Goal: Information Seeking & Learning: Learn about a topic

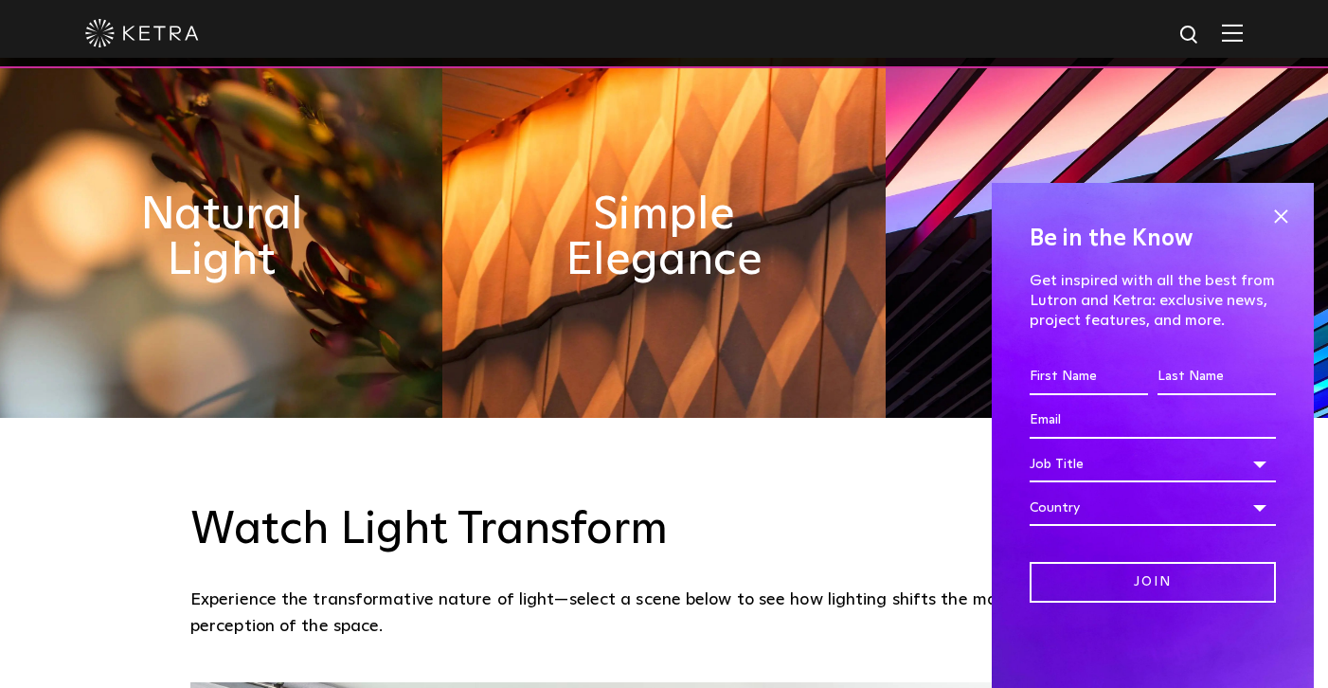
scroll to position [945, 0]
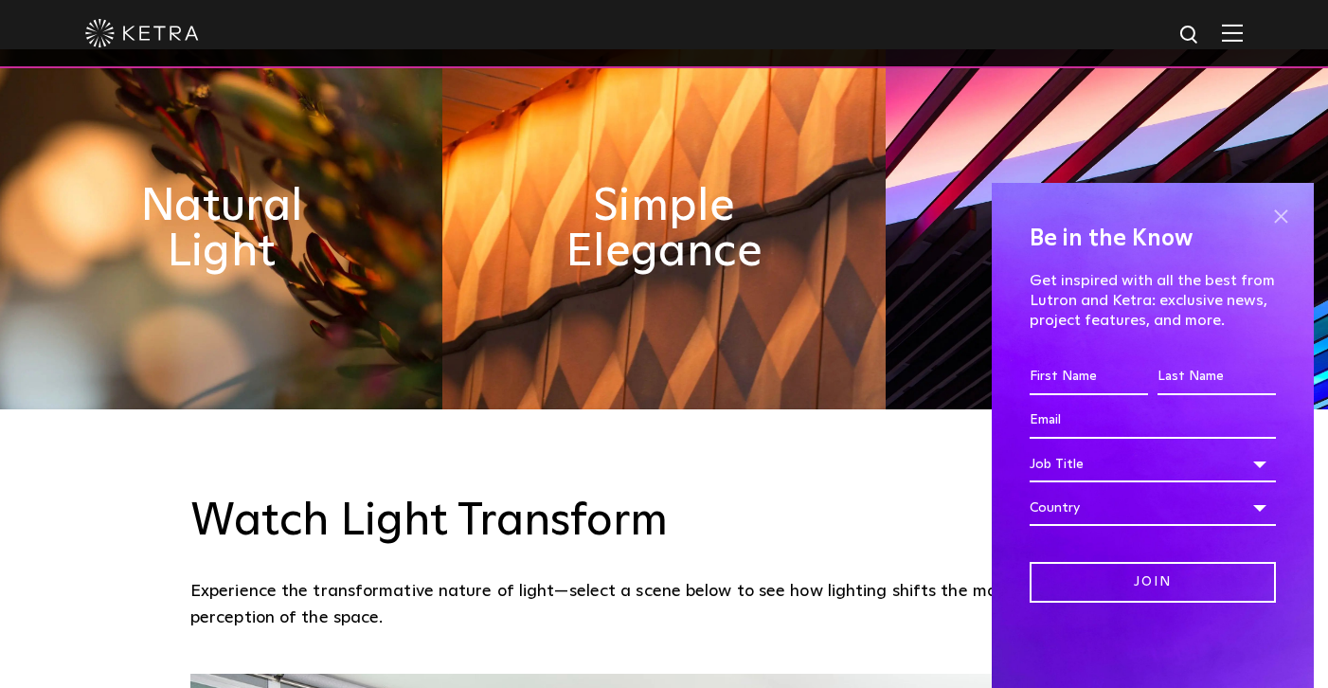
click at [1280, 216] on span at bounding box center [1280, 216] width 28 height 28
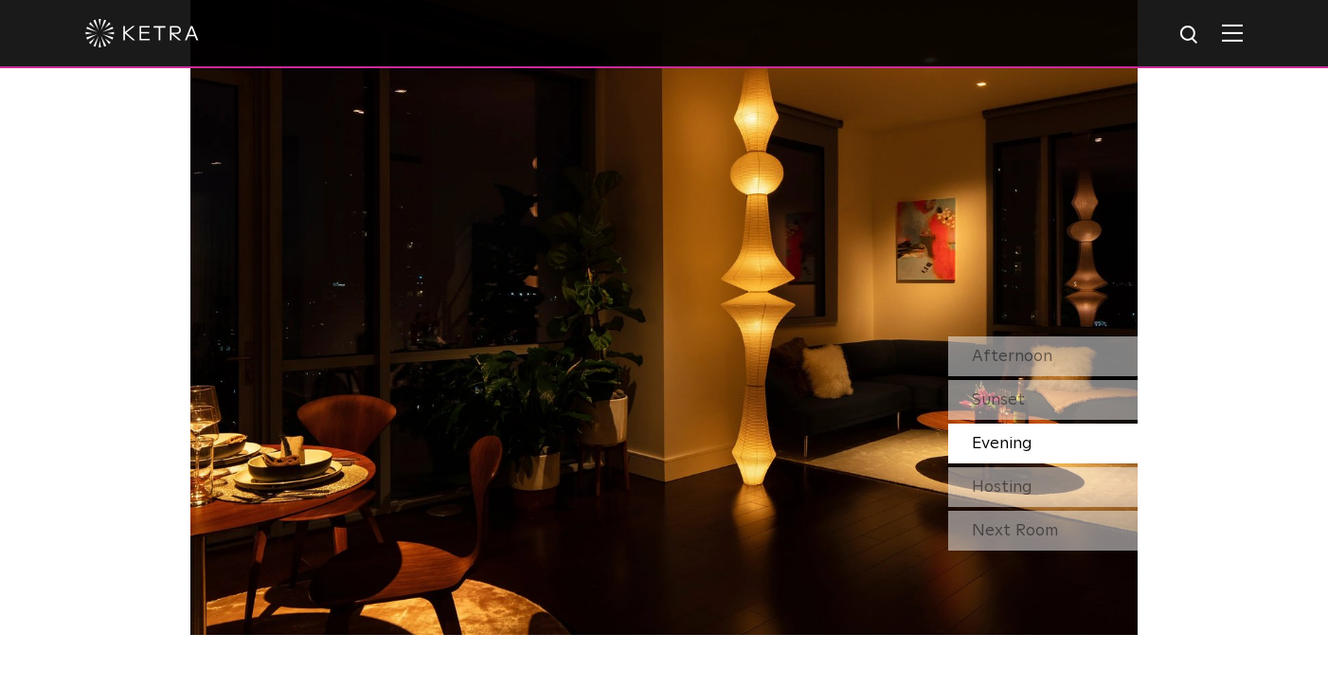
scroll to position [1645, 0]
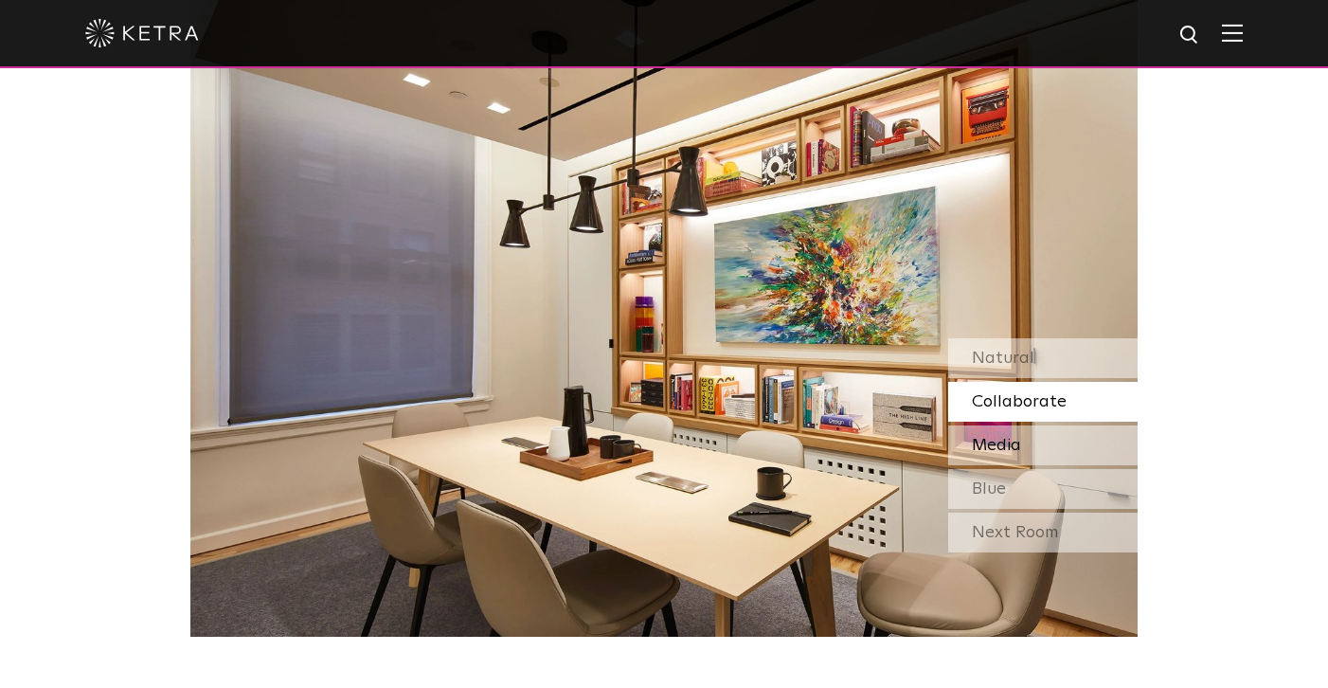
click at [1103, 453] on div "Media" at bounding box center [1042, 445] width 189 height 40
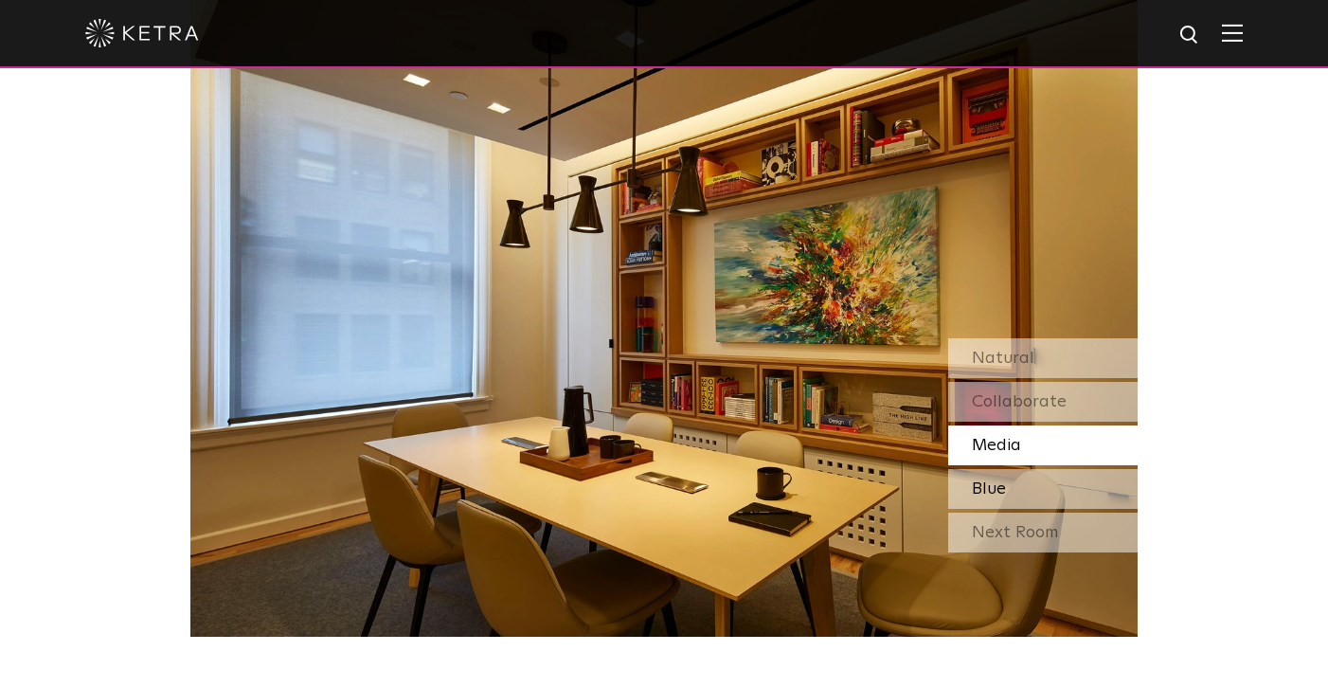
click at [1100, 485] on div "Blue" at bounding box center [1042, 489] width 189 height 40
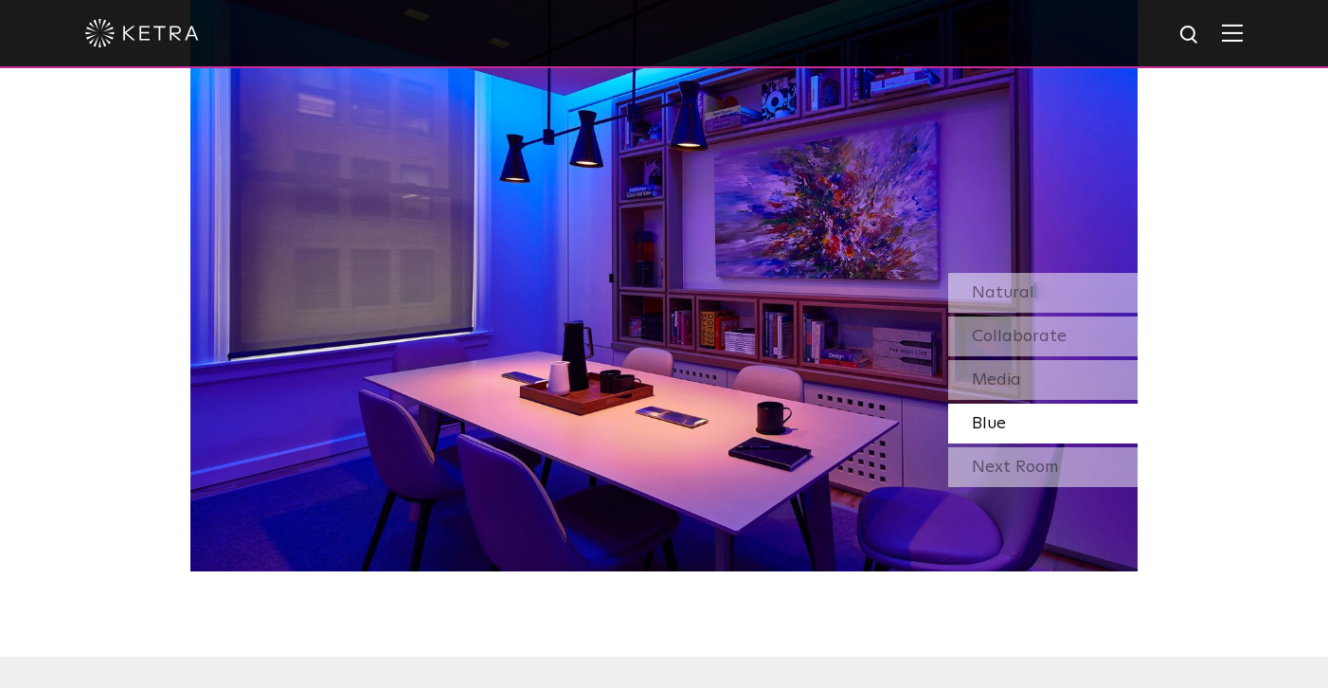
scroll to position [1712, 0]
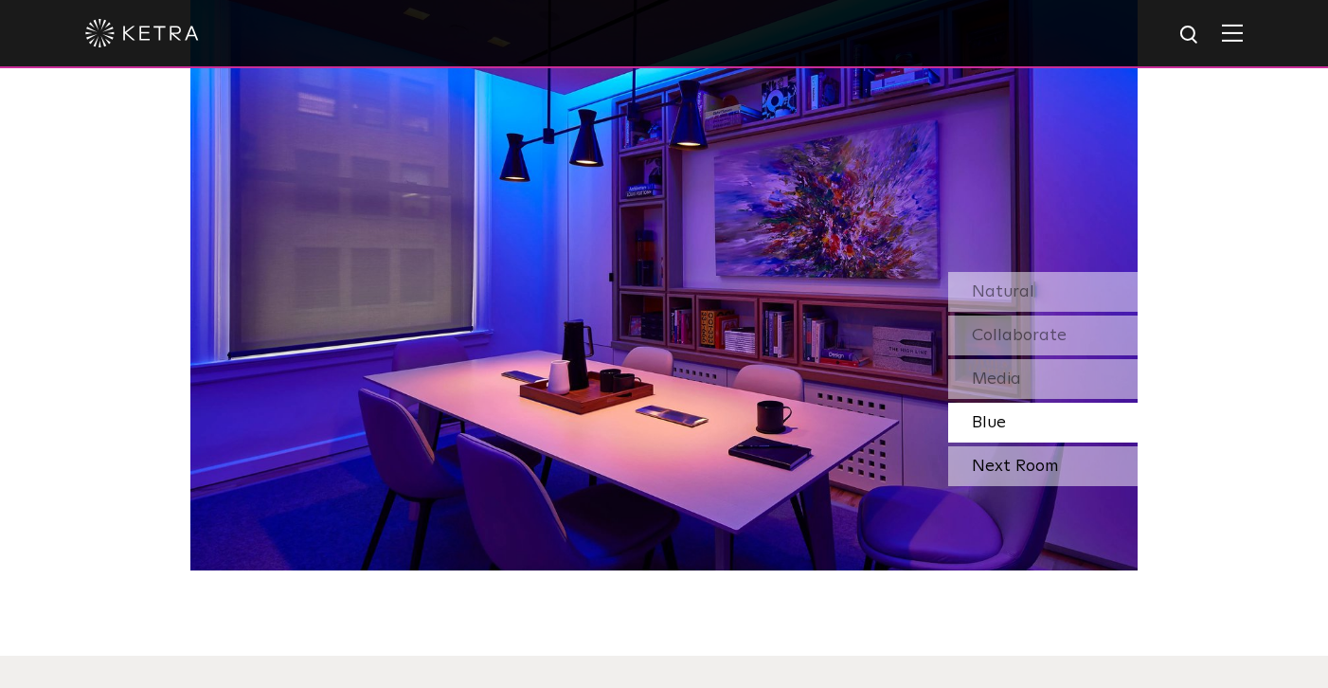
click at [1094, 472] on div "Next Room" at bounding box center [1042, 466] width 189 height 40
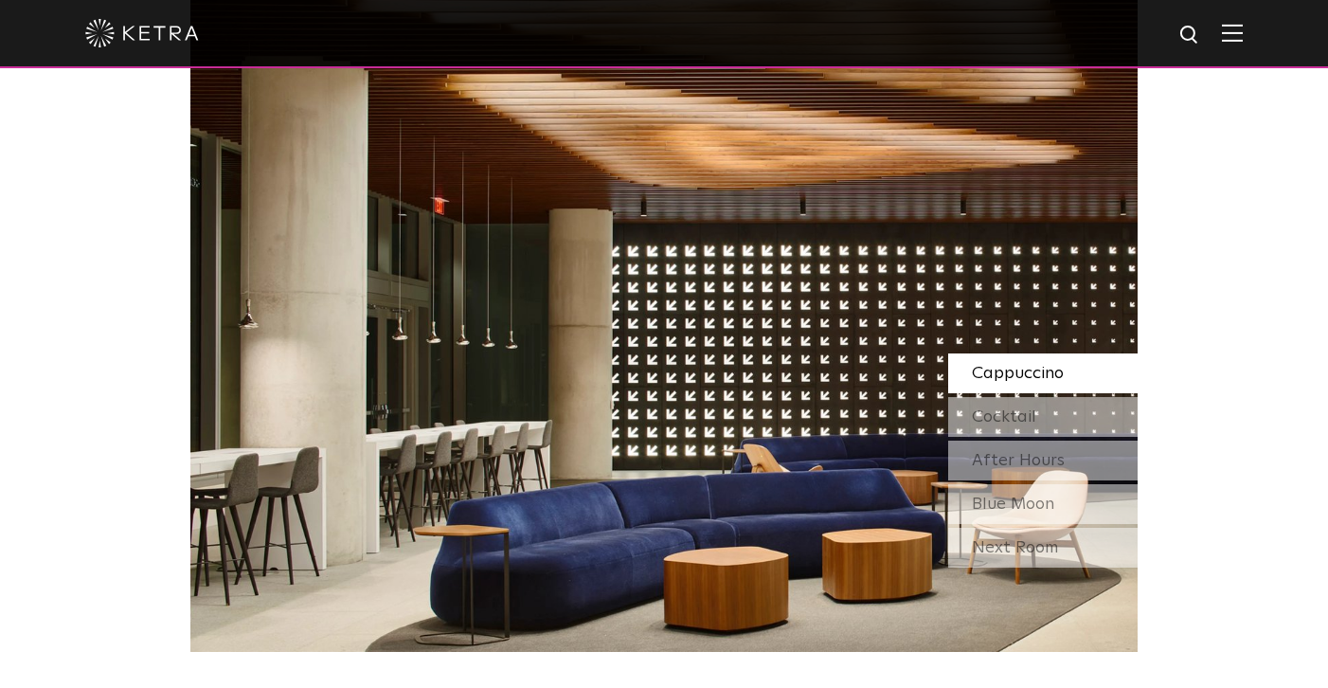
scroll to position [1628, 0]
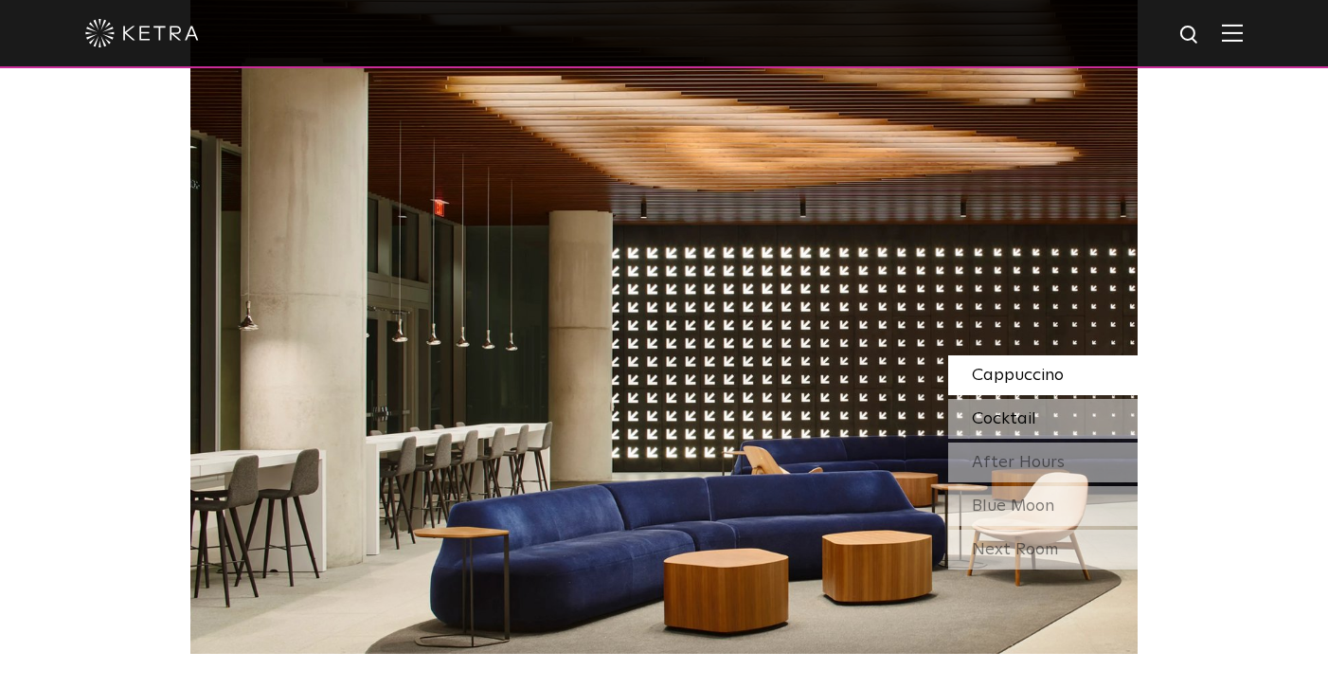
click at [1082, 416] on div "Cocktail" at bounding box center [1042, 419] width 189 height 40
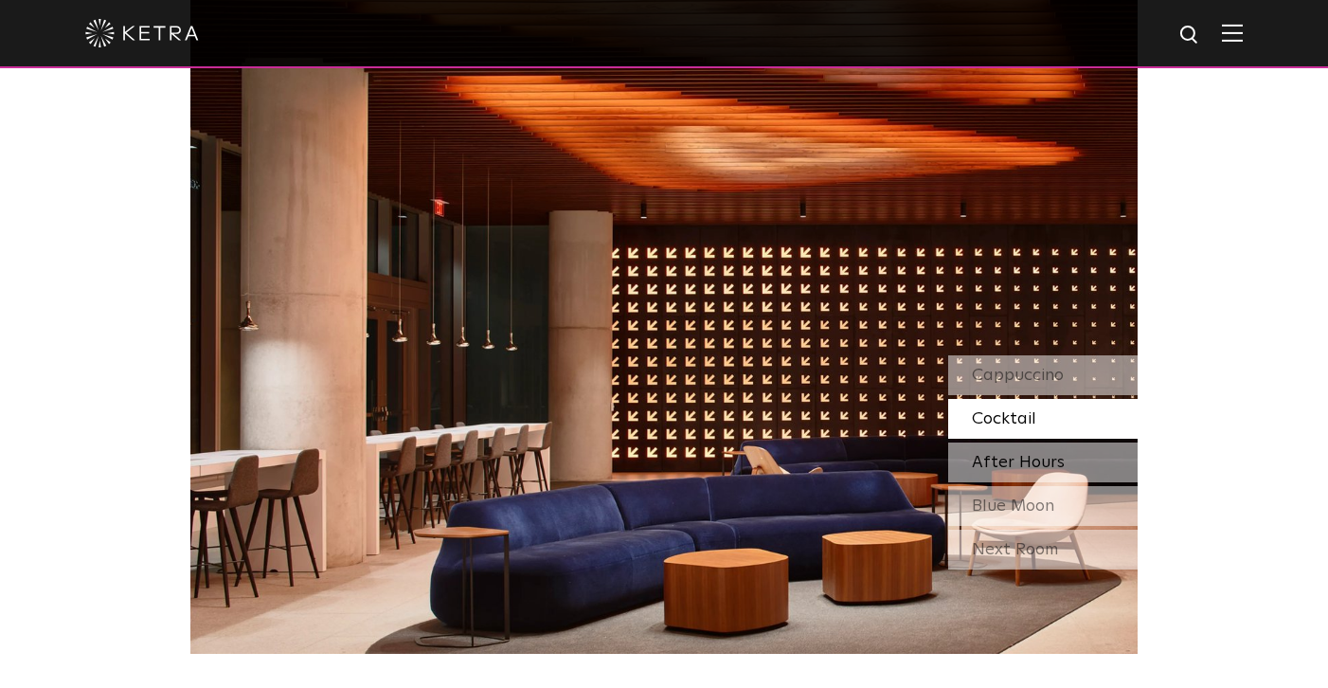
click at [1086, 460] on div "After Hours" at bounding box center [1042, 462] width 189 height 40
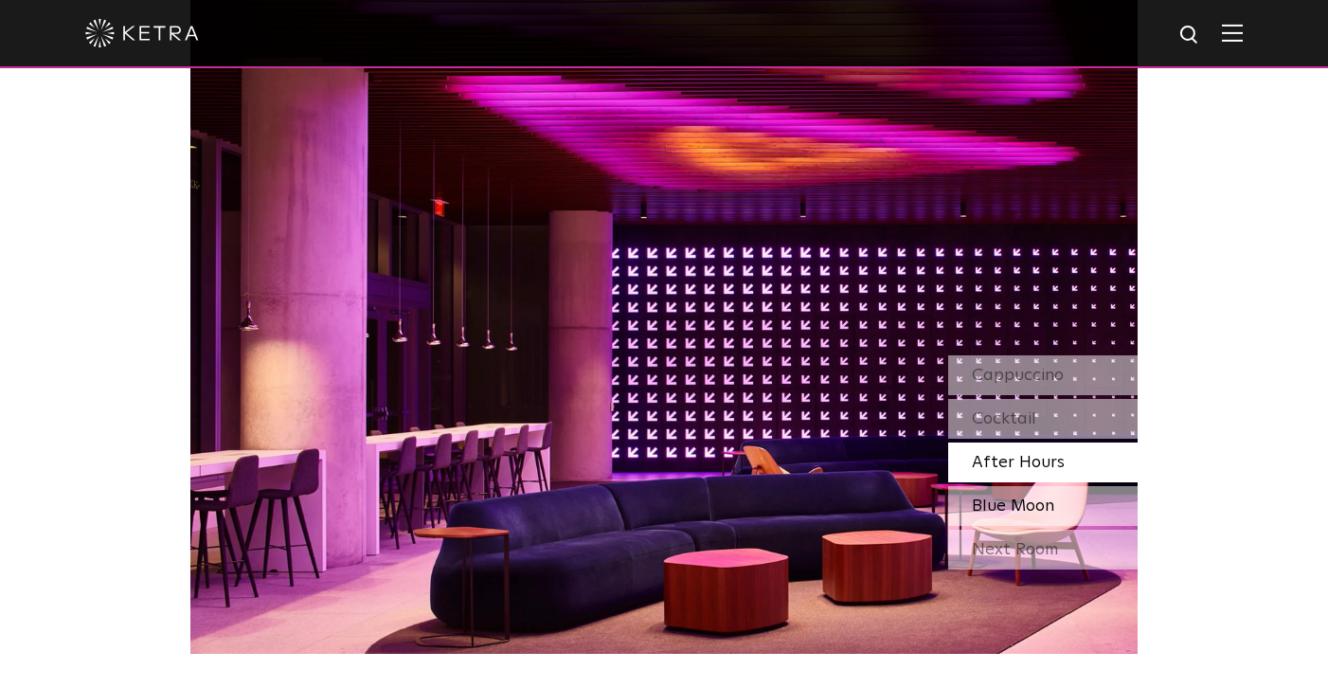
click at [1088, 502] on div "Blue Moon" at bounding box center [1042, 506] width 189 height 40
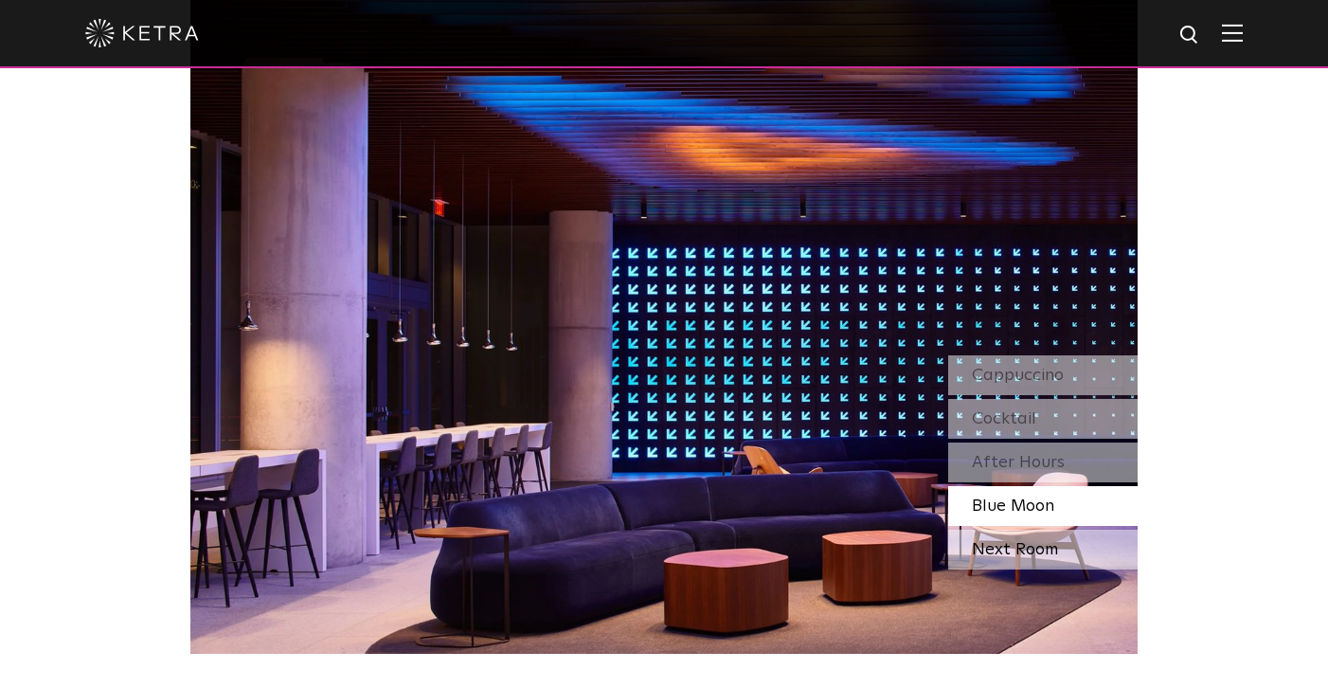
click at [1093, 550] on div "Next Room" at bounding box center [1042, 549] width 189 height 40
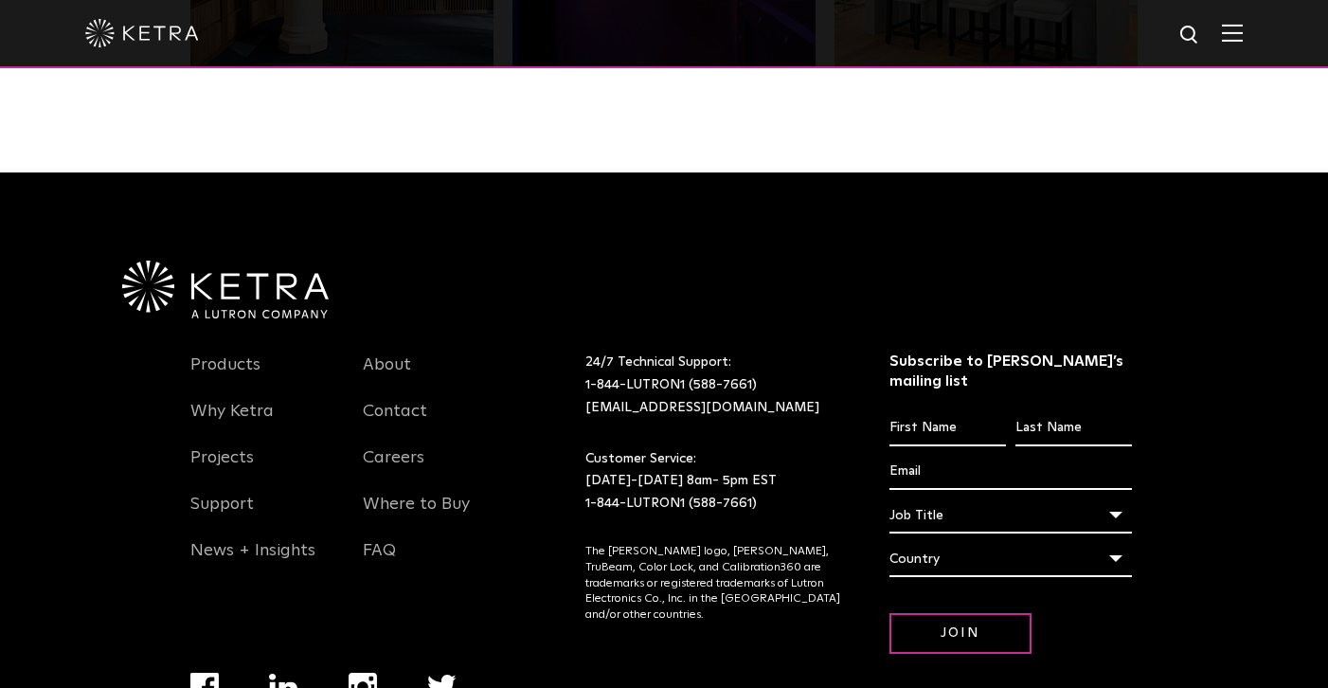
scroll to position [3974, 0]
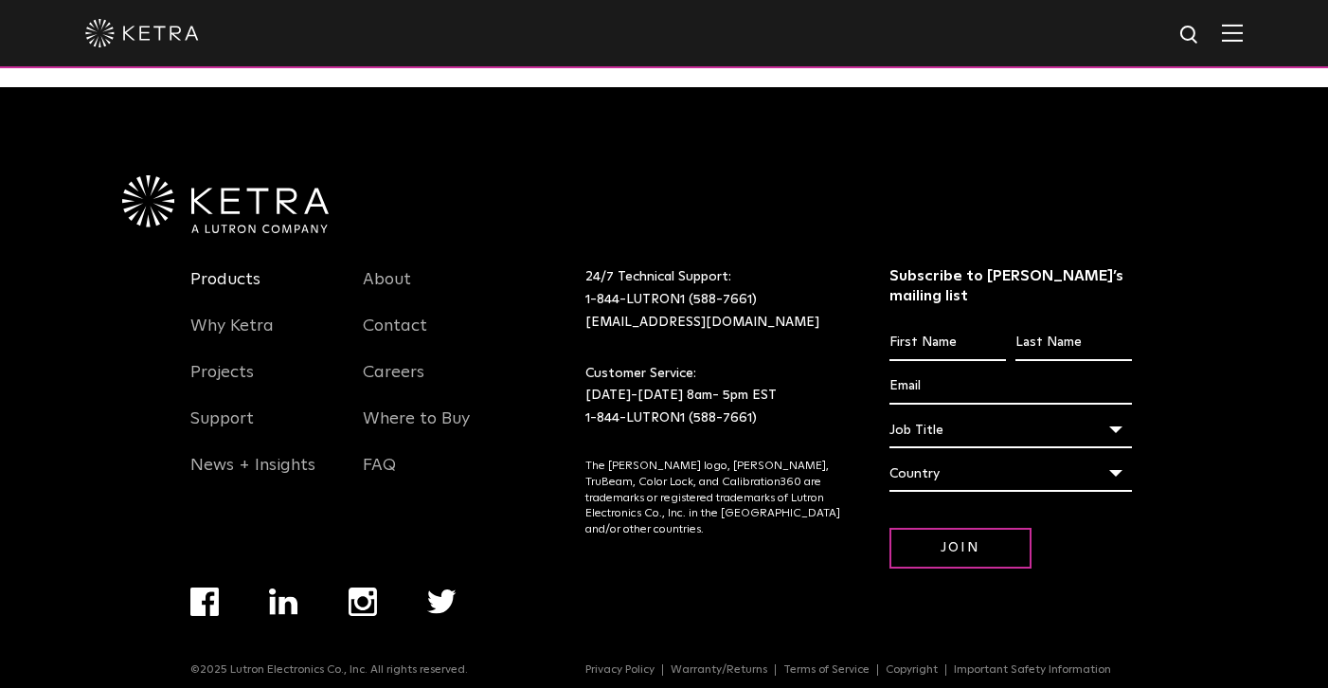
click at [239, 272] on link "Products" at bounding box center [225, 291] width 70 height 44
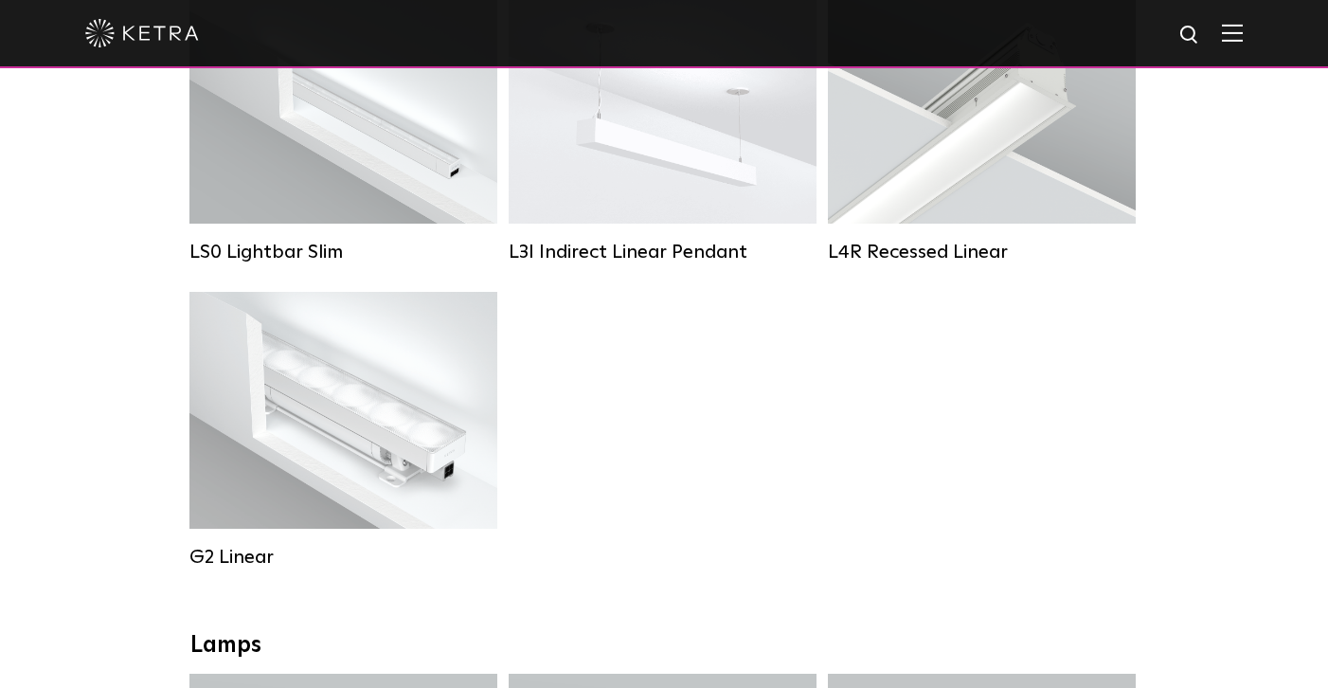
scroll to position [814, 0]
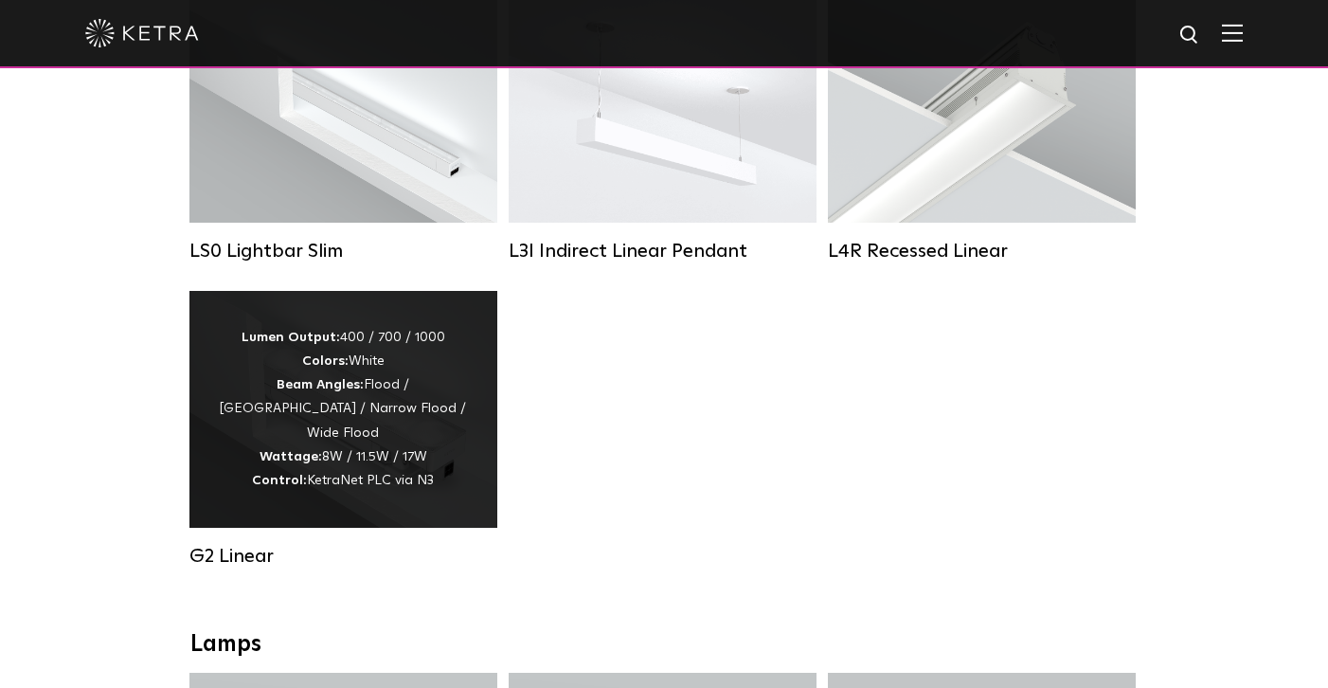
click at [317, 413] on div "Lumen Output: 400 / 700 / 1000 Colors: White Beam Angles: Flood / Graze / Narro…" at bounding box center [343, 409] width 251 height 167
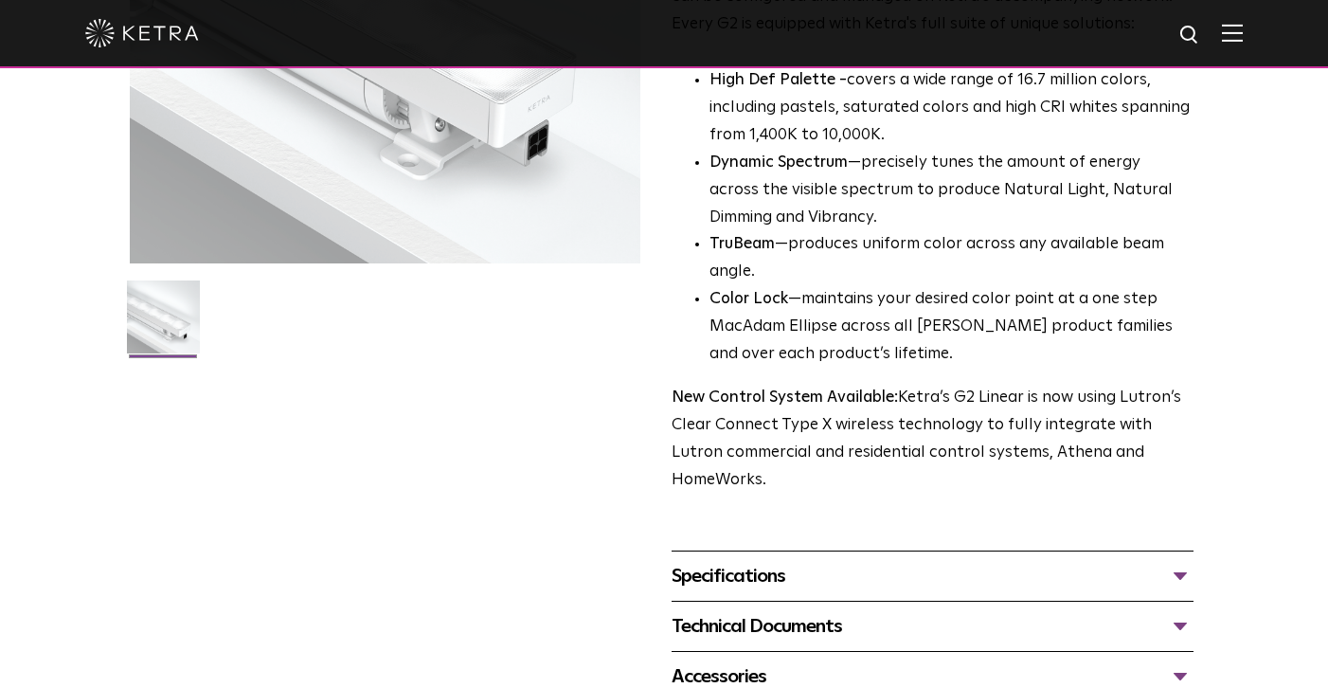
scroll to position [402, 0]
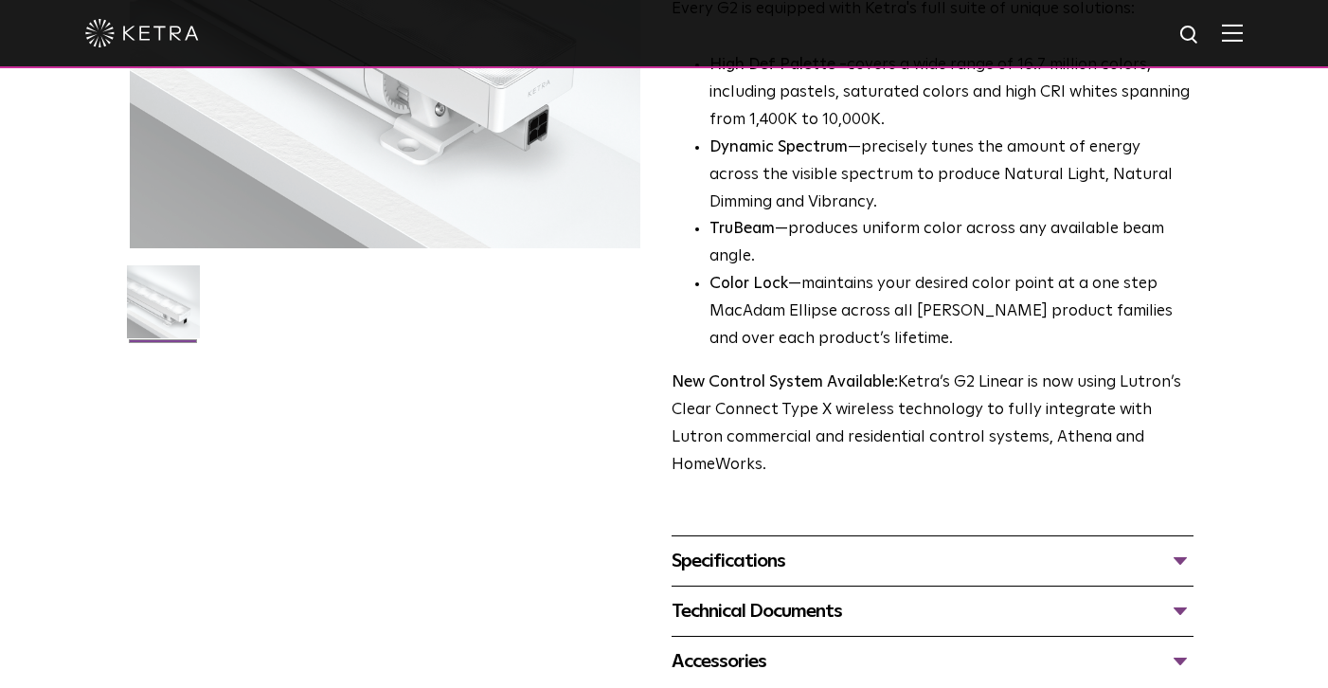
click at [763, 546] on div "Specifications" at bounding box center [933, 561] width 522 height 30
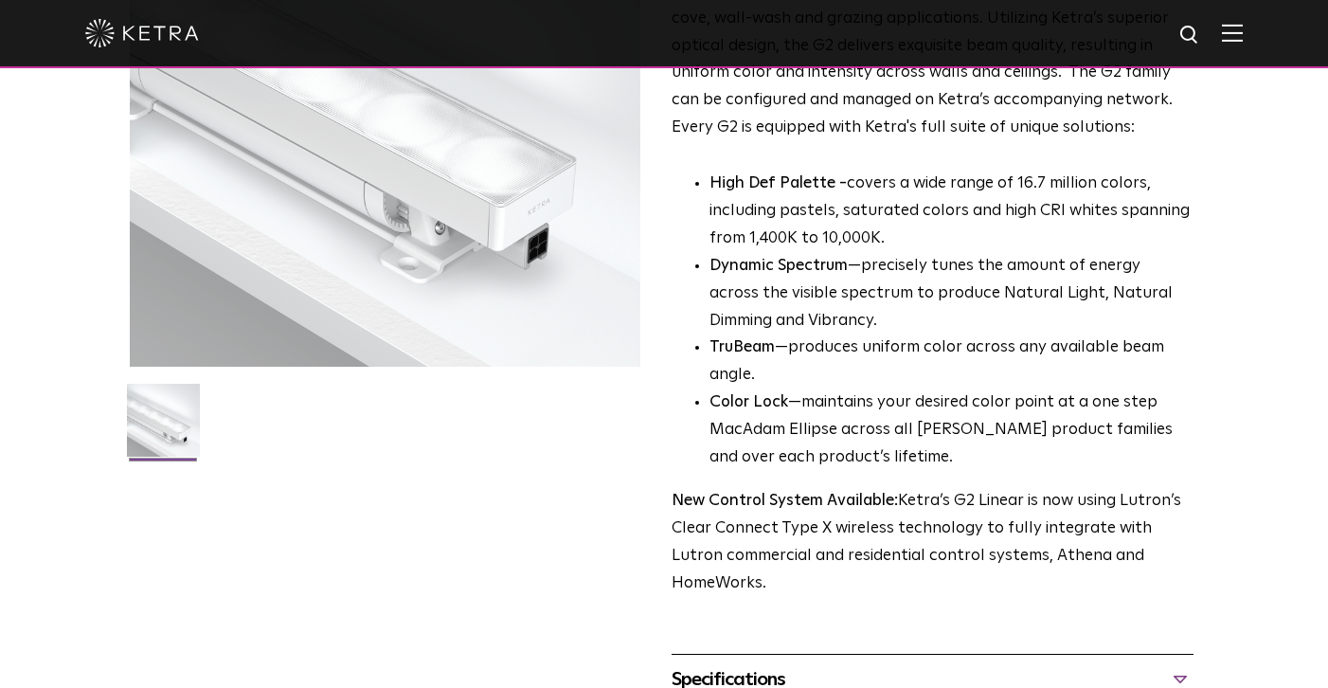
scroll to position [0, 0]
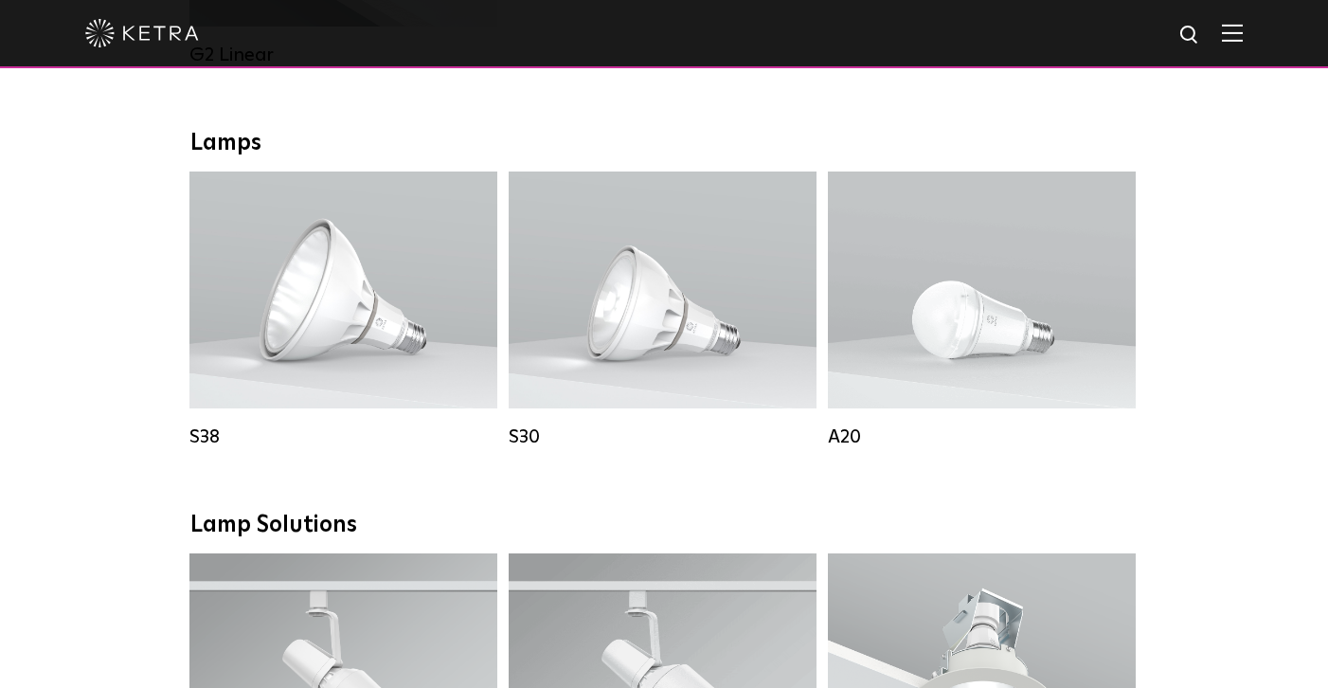
scroll to position [814, 0]
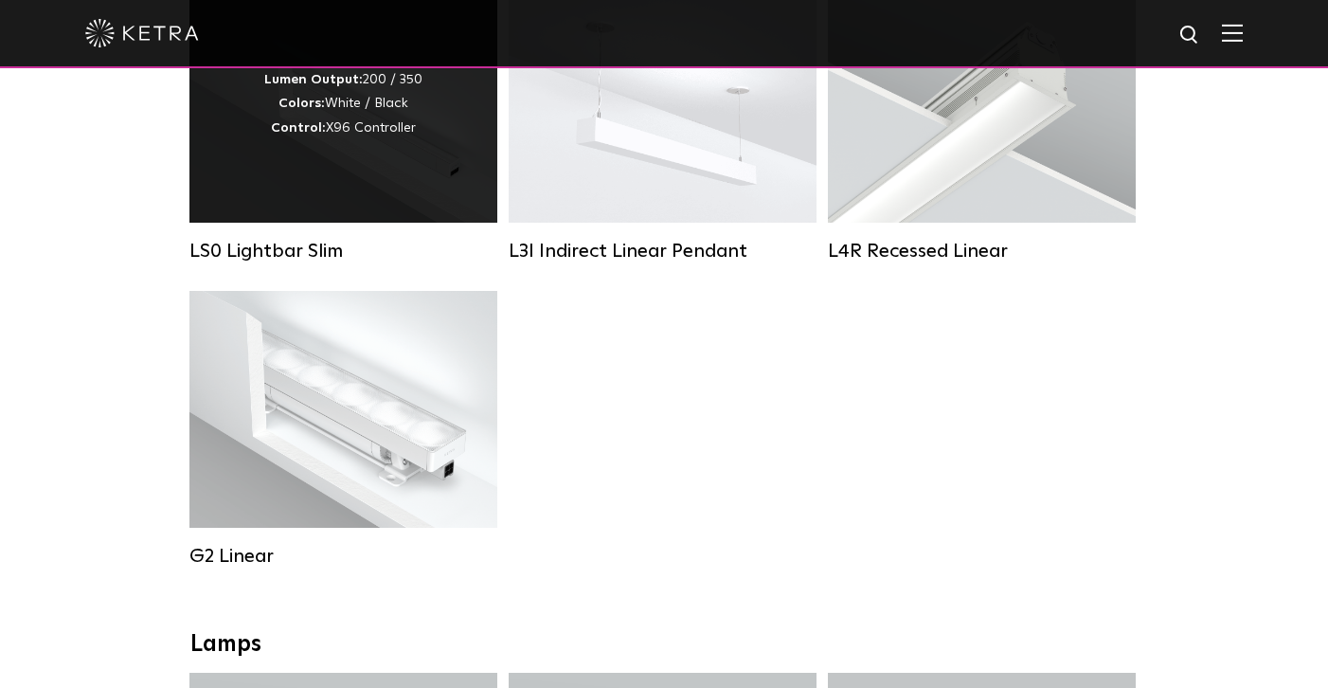
click at [370, 211] on div "Lumen Output: 200 / 350 Colors: White / Black Control: X96 Controller" at bounding box center [343, 104] width 308 height 237
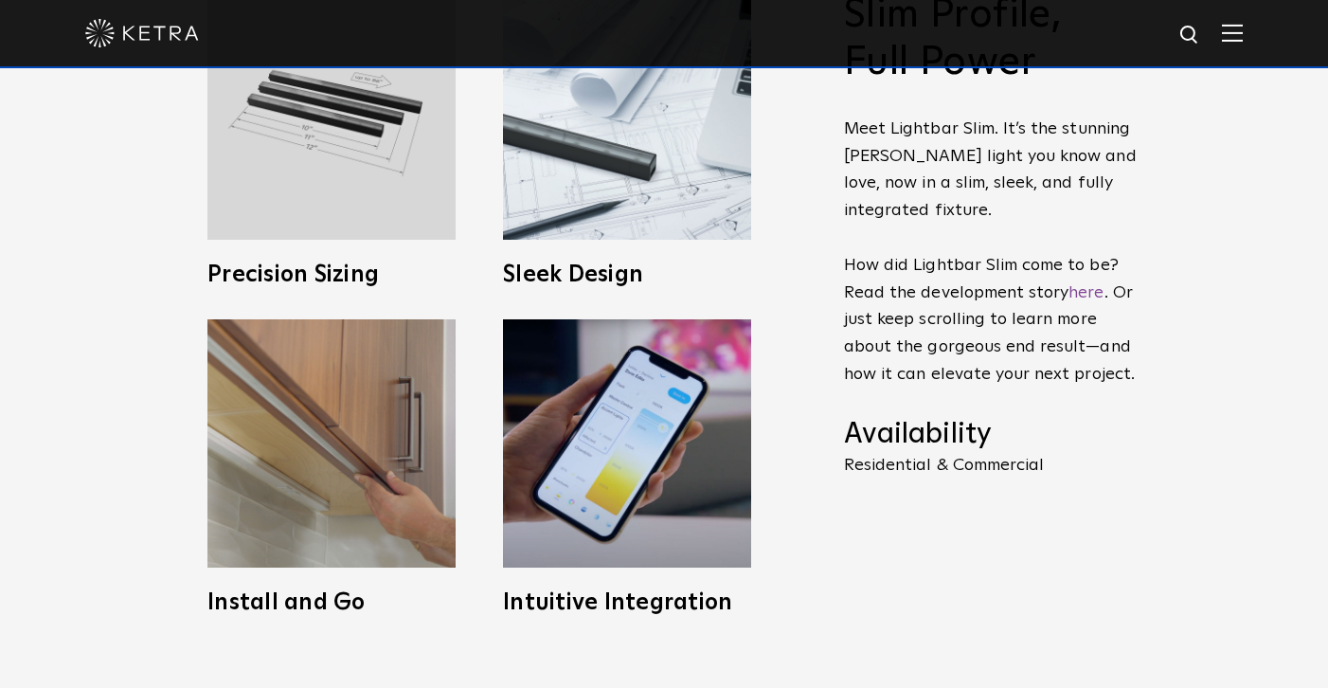
scroll to position [823, 0]
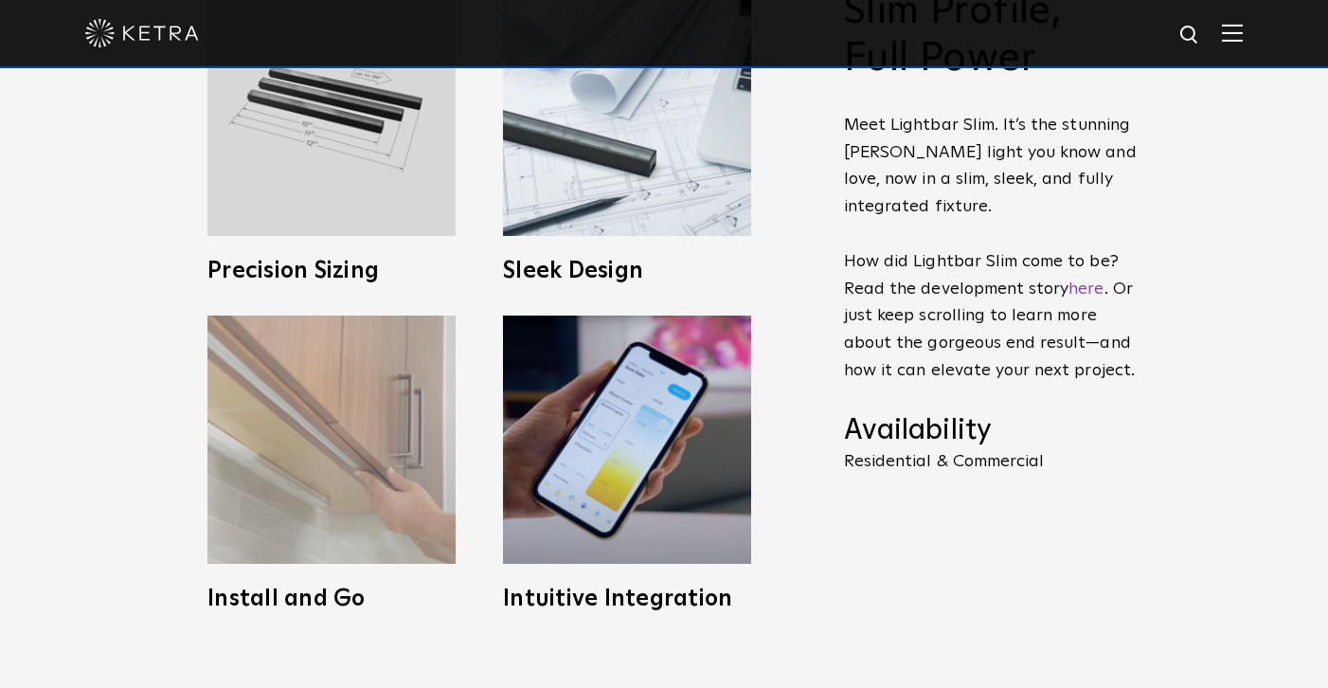
click at [394, 444] on img at bounding box center [331, 439] width 248 height 248
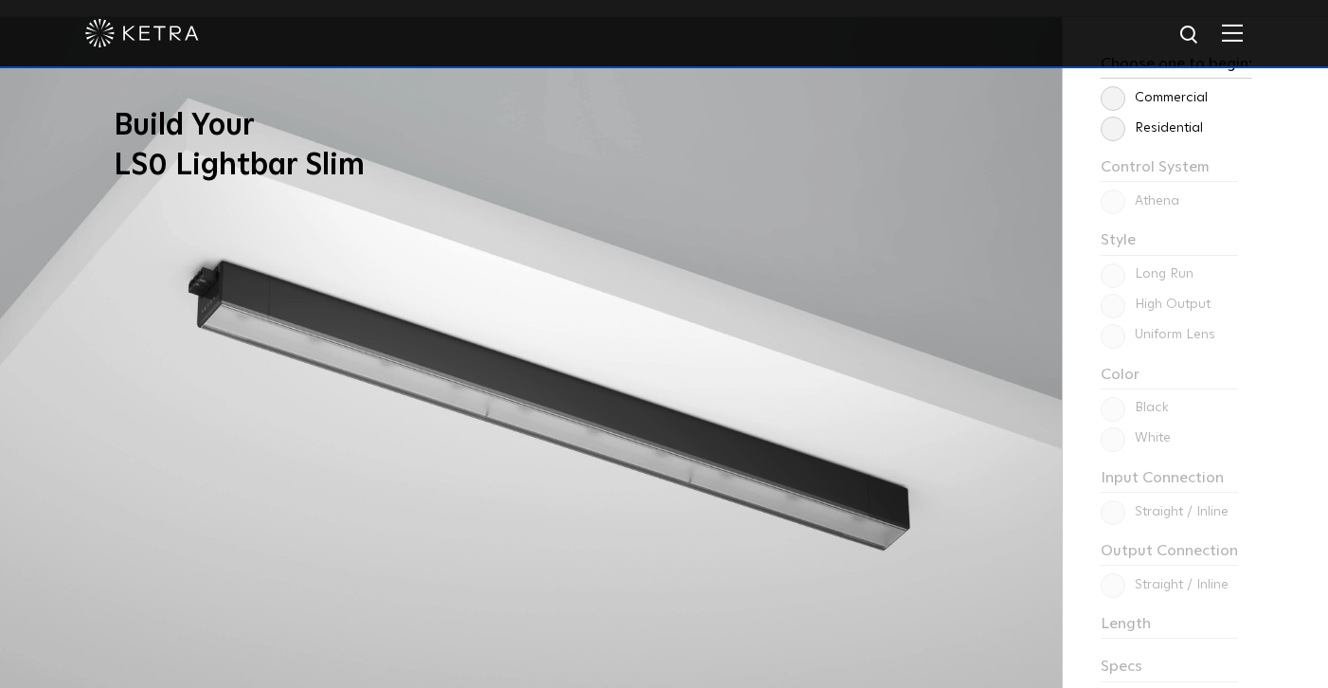
scroll to position [1492, 0]
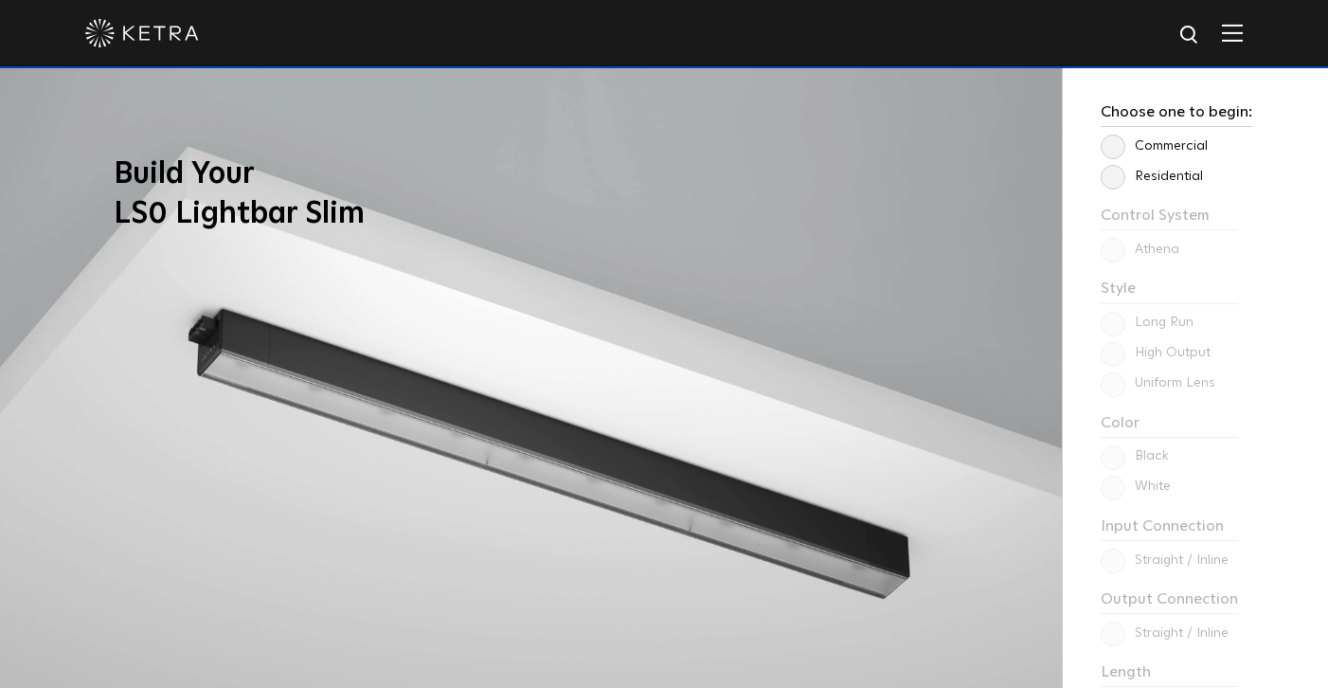
click at [1113, 181] on label "Residential" at bounding box center [1152, 177] width 102 height 16
click at [0, 0] on input "Residential" at bounding box center [0, 0] width 0 height 0
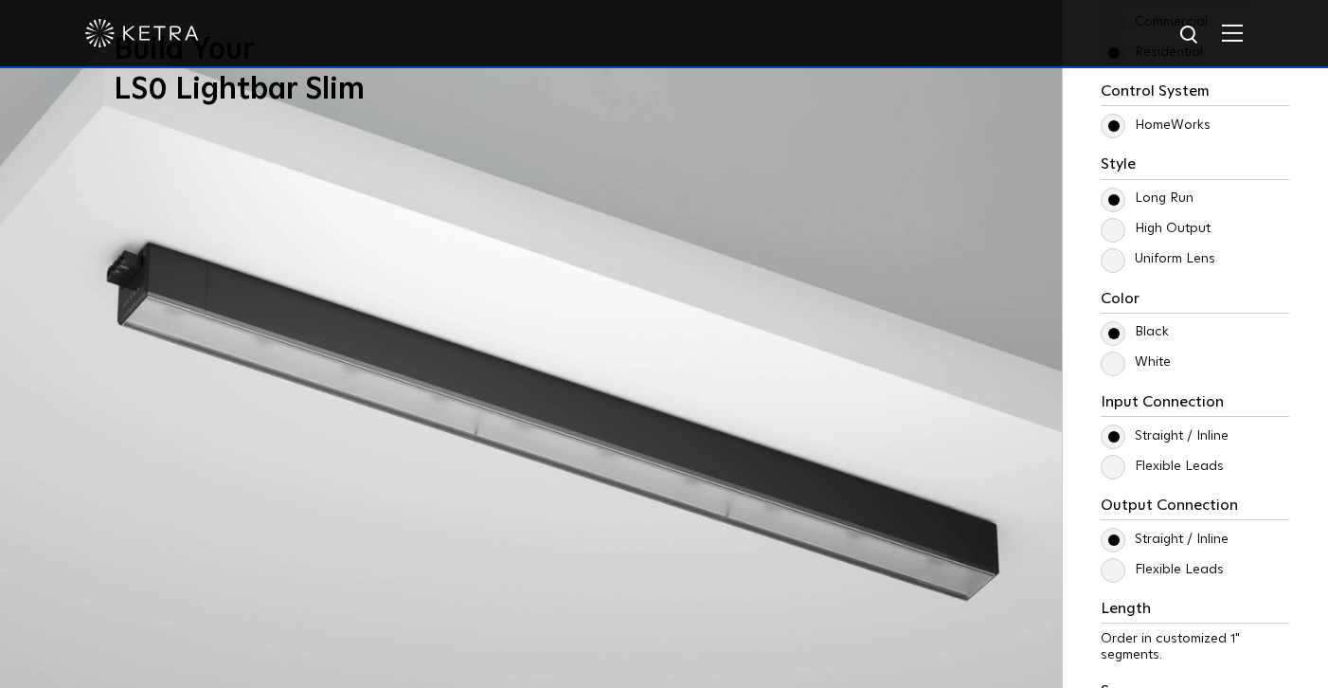
scroll to position [1611, 0]
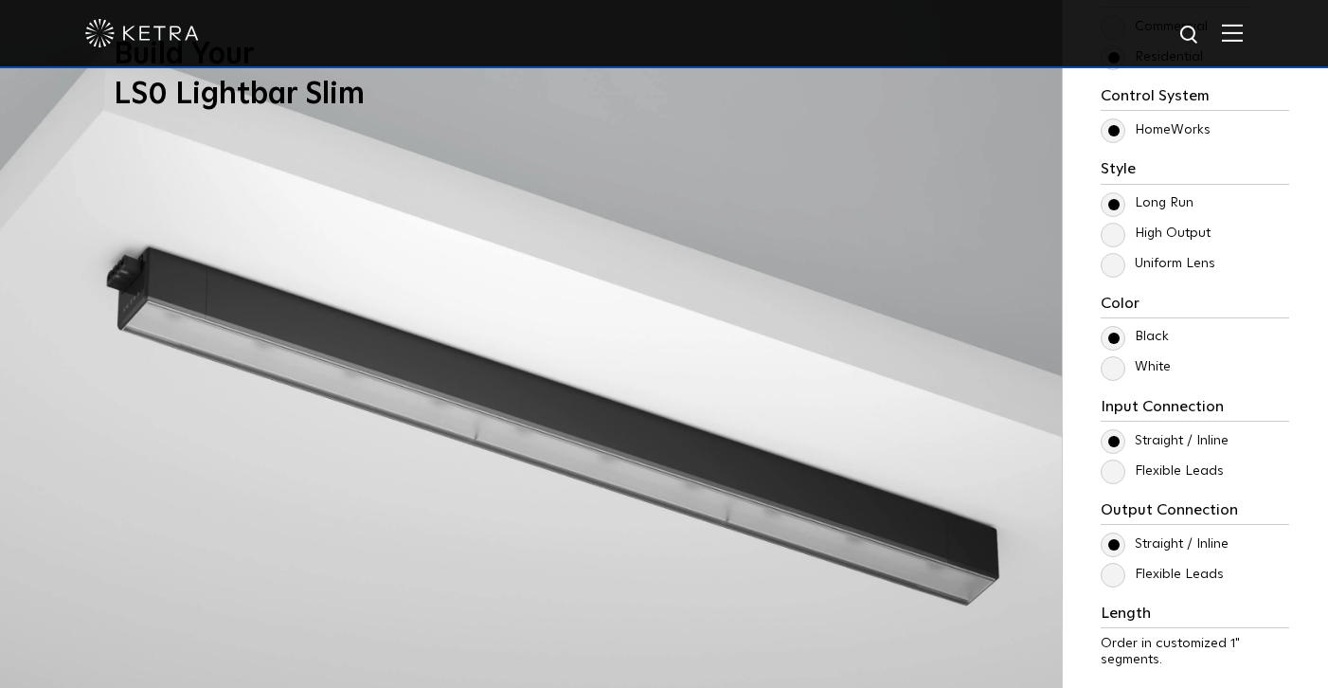
click at [1116, 236] on label "High Output" at bounding box center [1156, 233] width 110 height 16
click at [0, 0] on input "High Output" at bounding box center [0, 0] width 0 height 0
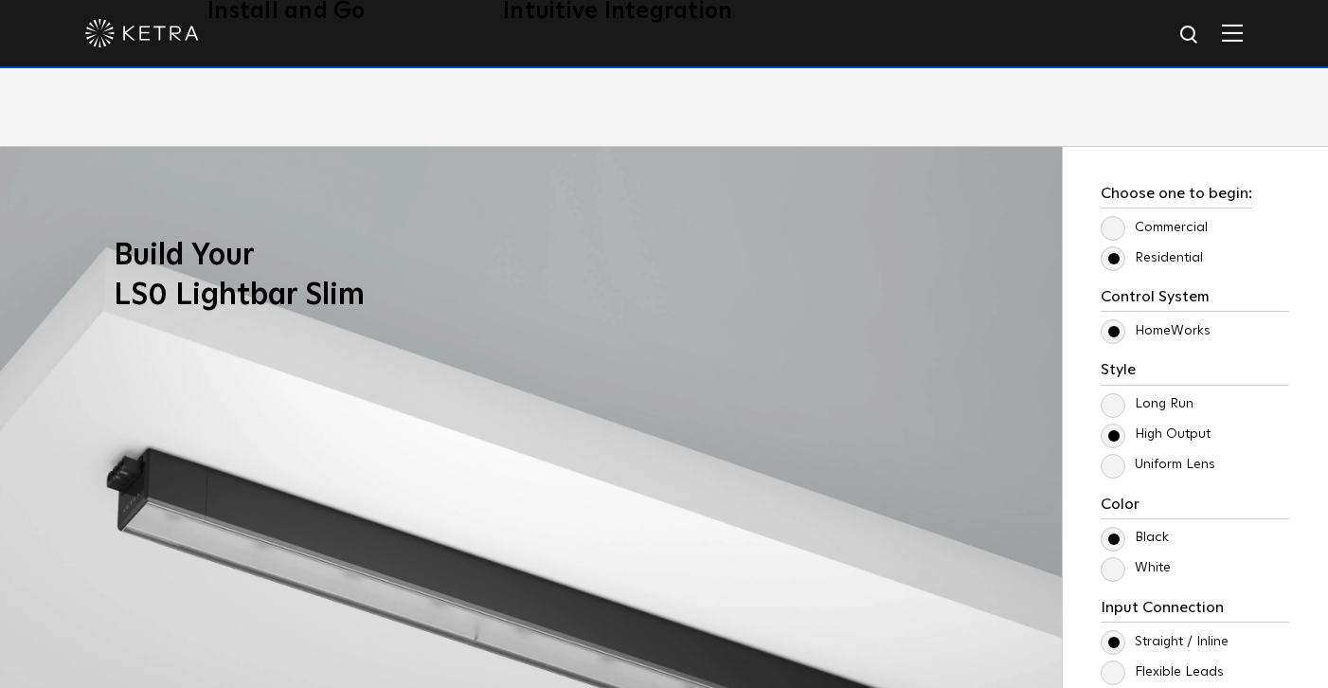
scroll to position [1405, 0]
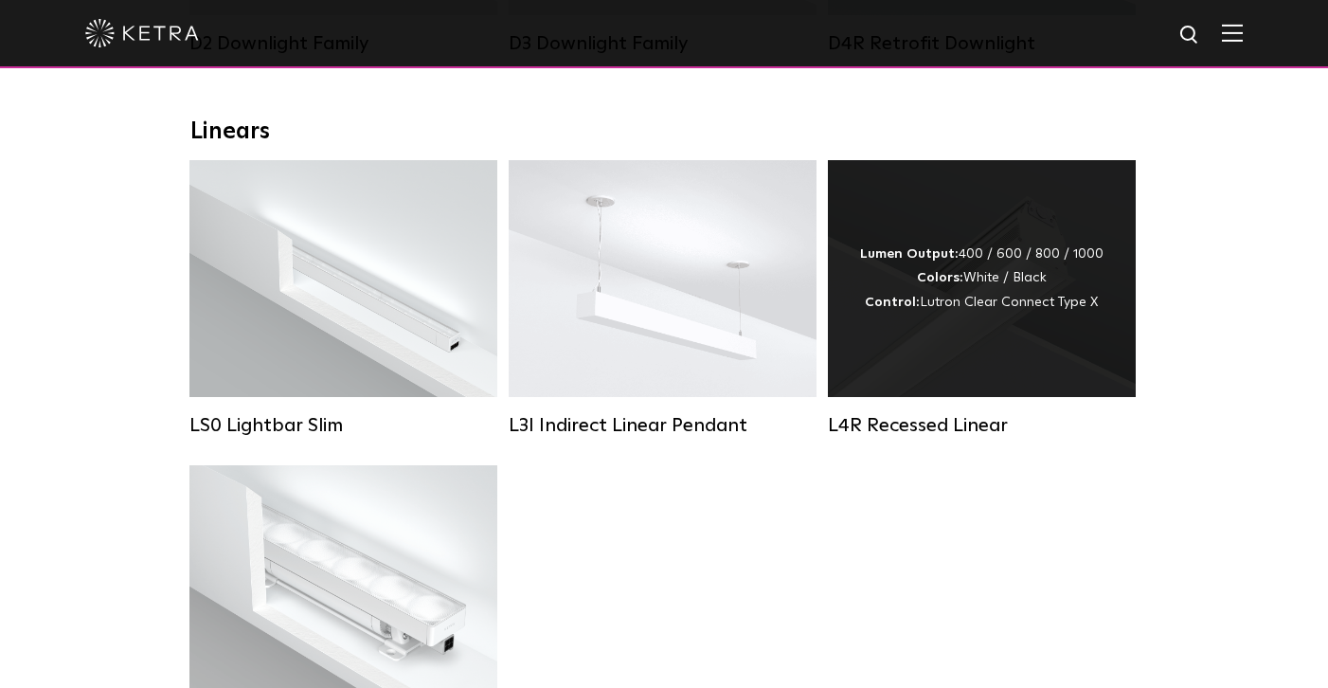
scroll to position [637, 0]
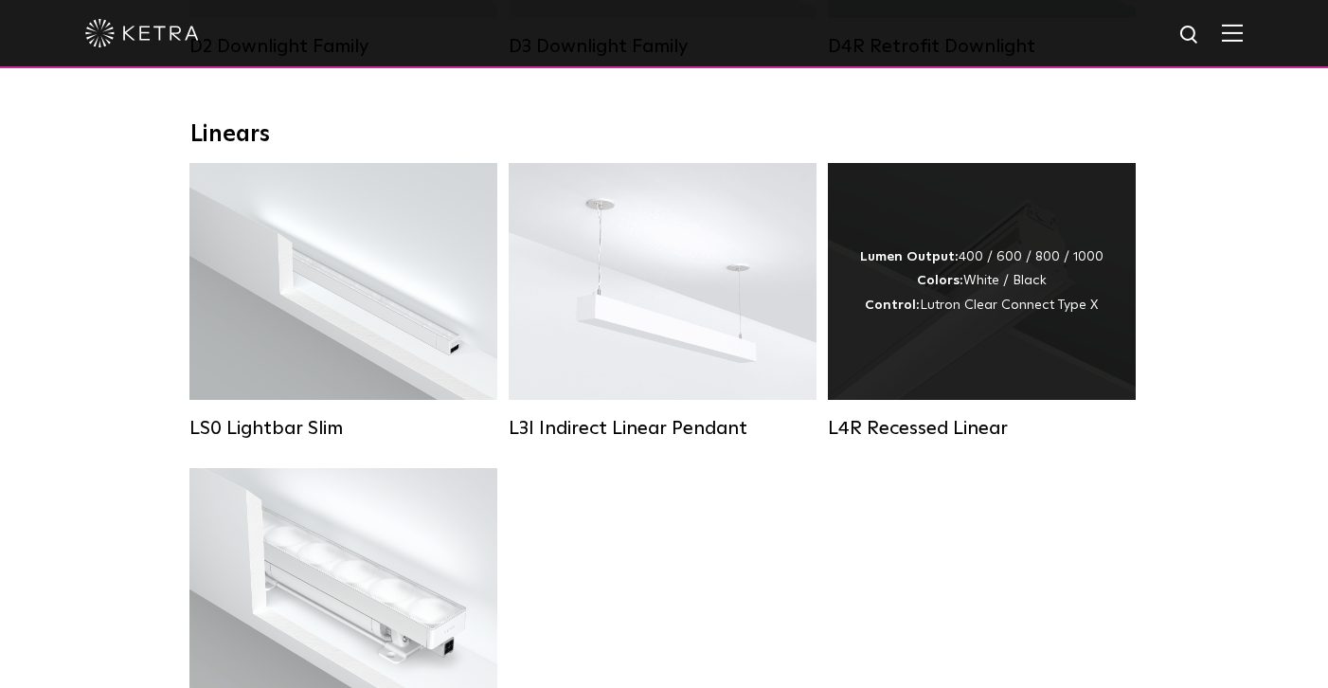
click at [927, 376] on div "Lumen Output: 400 / 600 / 800 / 1000 Colors: White / Black Control: Lutron Clea…" at bounding box center [982, 281] width 308 height 237
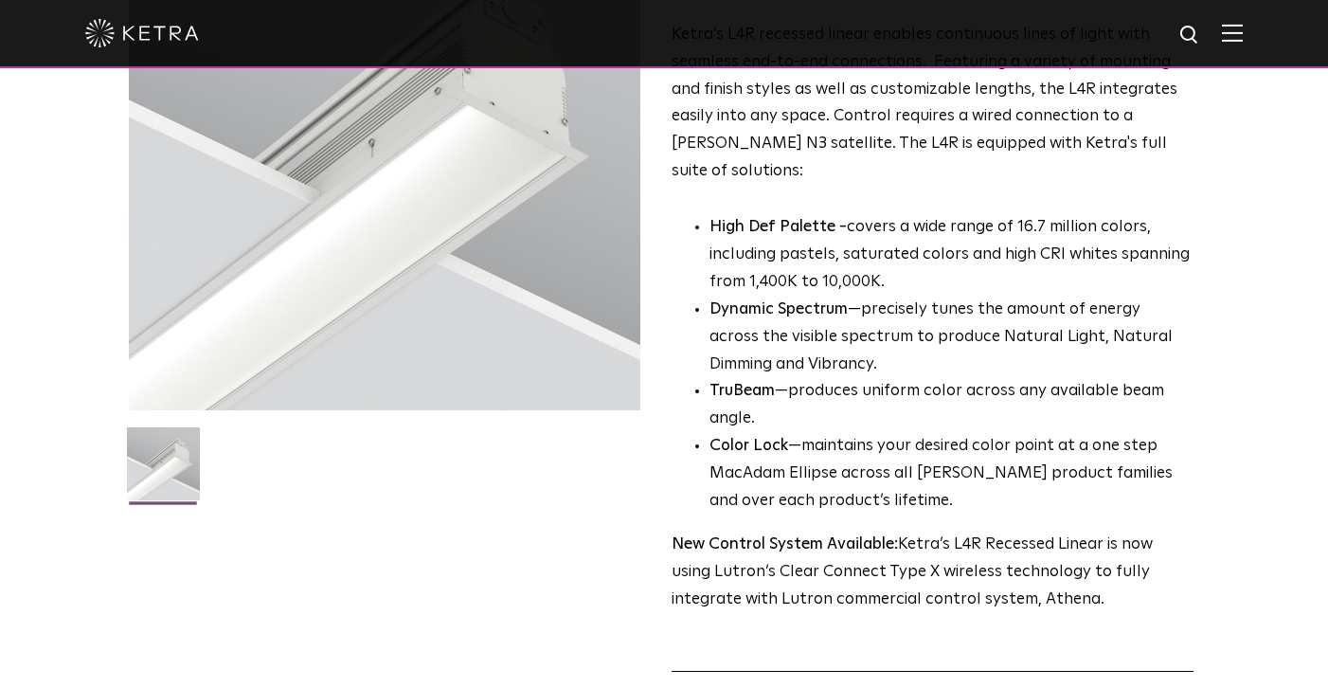
scroll to position [540, 0]
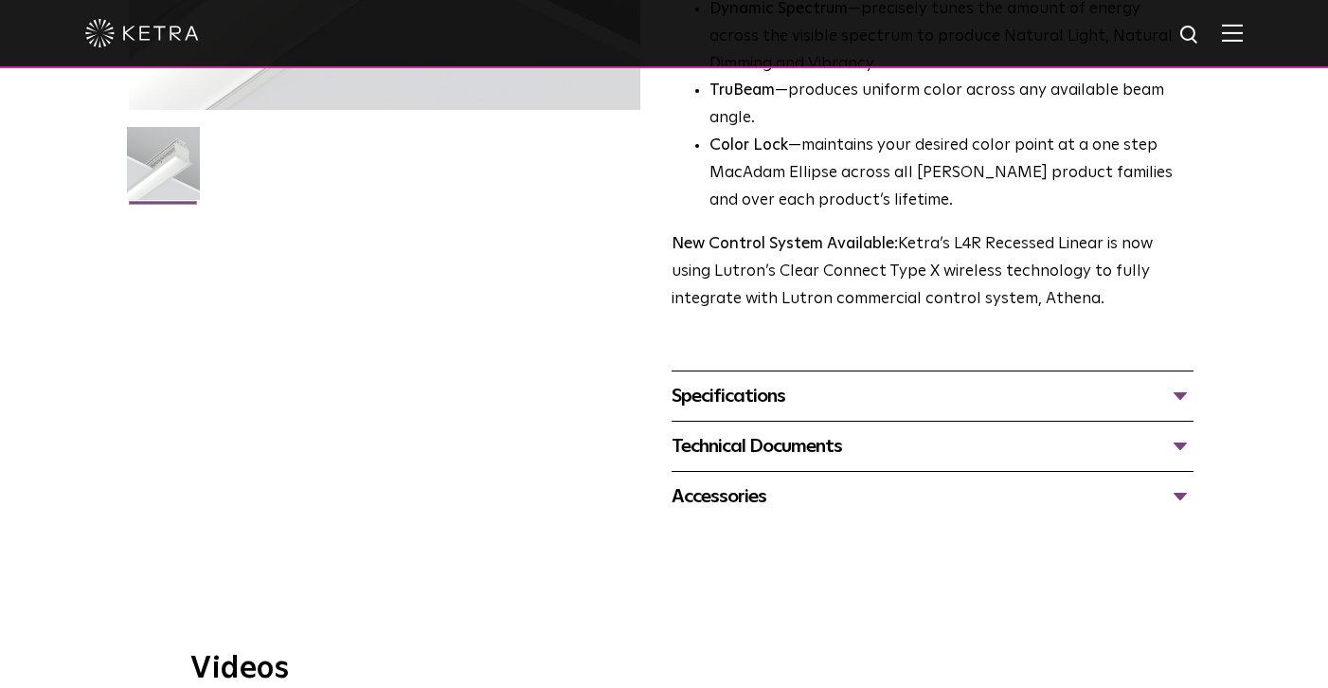
click at [906, 381] on div "Specifications" at bounding box center [933, 396] width 522 height 30
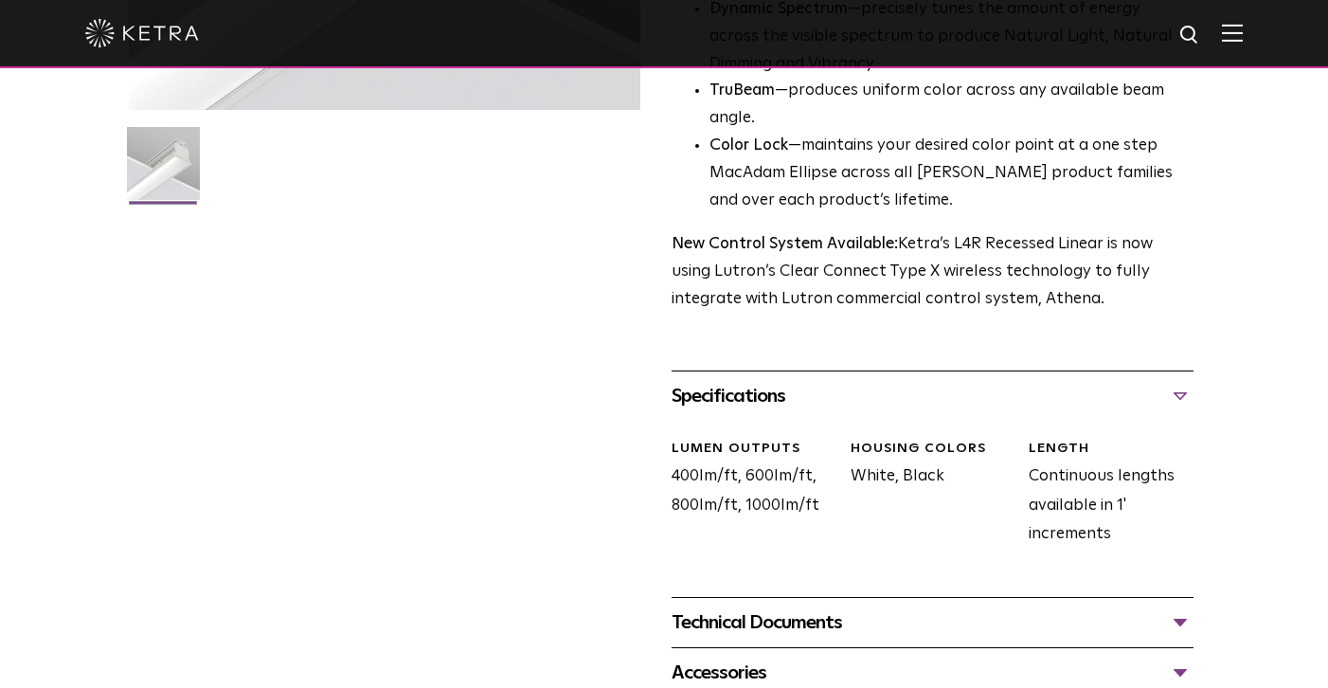
click at [926, 607] on div "Technical Documents" at bounding box center [933, 622] width 522 height 30
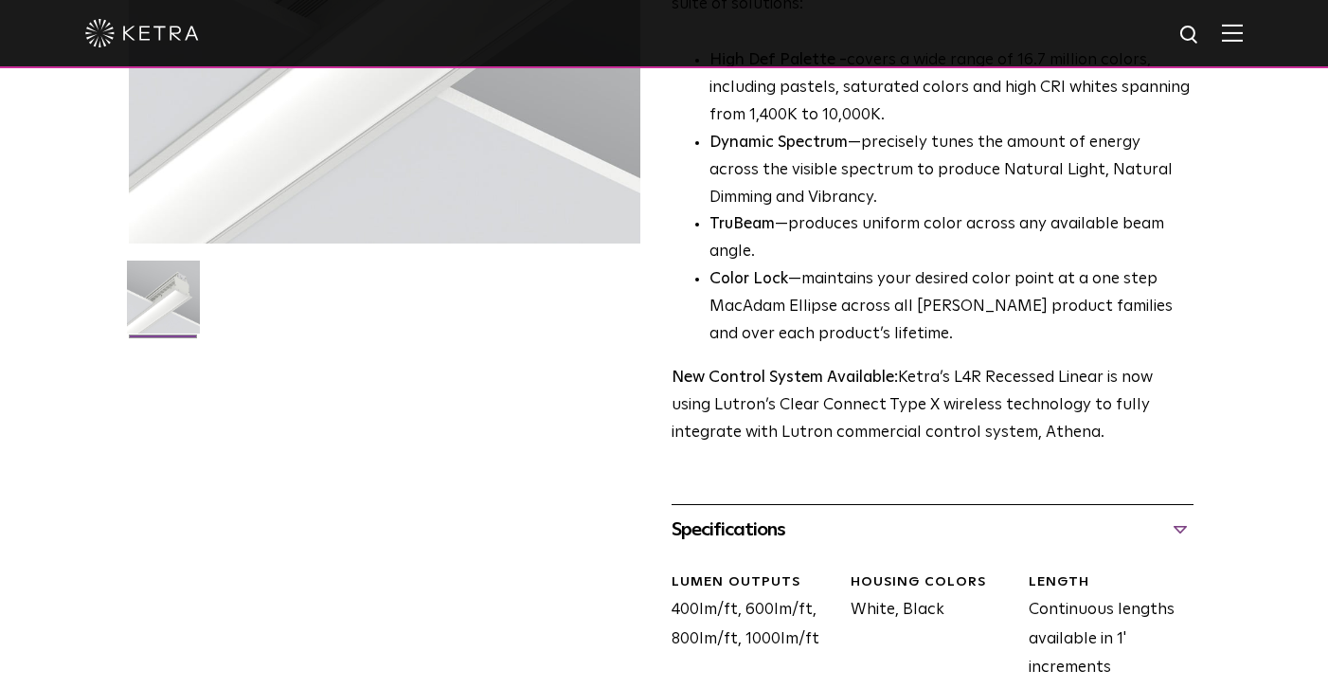
scroll to position [90, 0]
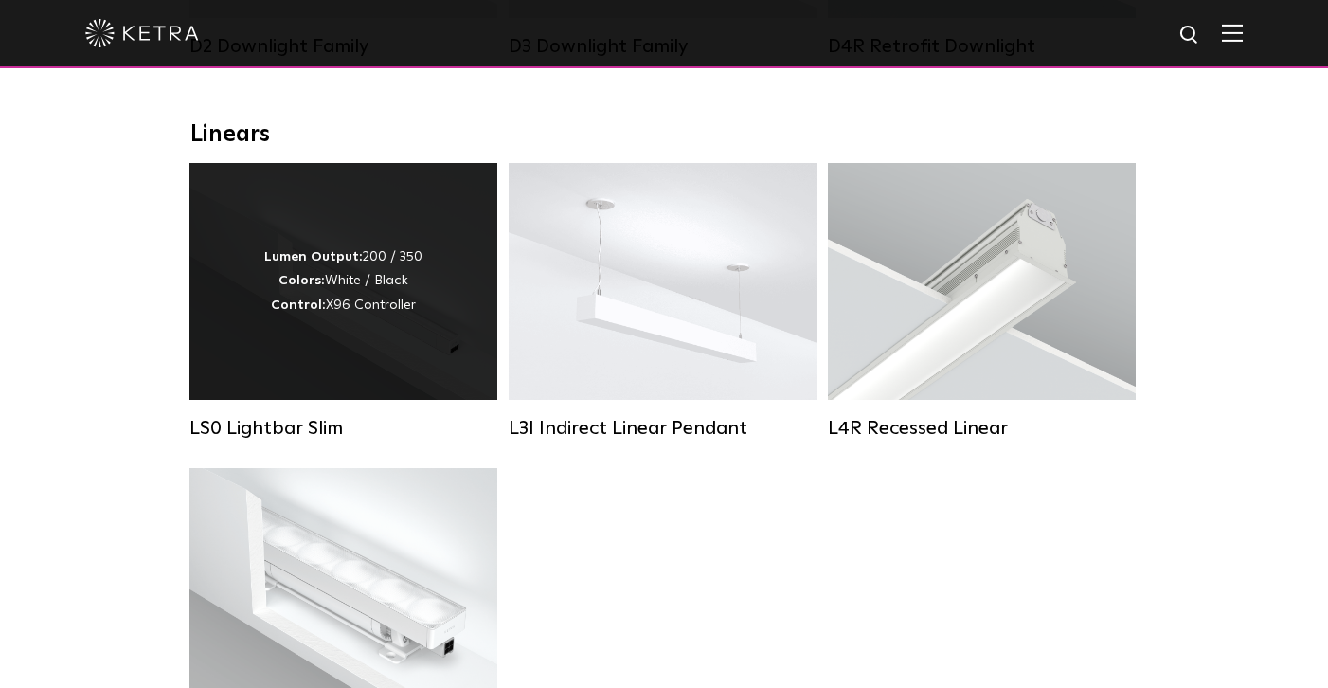
click at [388, 356] on div "Lumen Output: 200 / 350 Colors: White / Black Control: X96 Controller" at bounding box center [343, 281] width 308 height 237
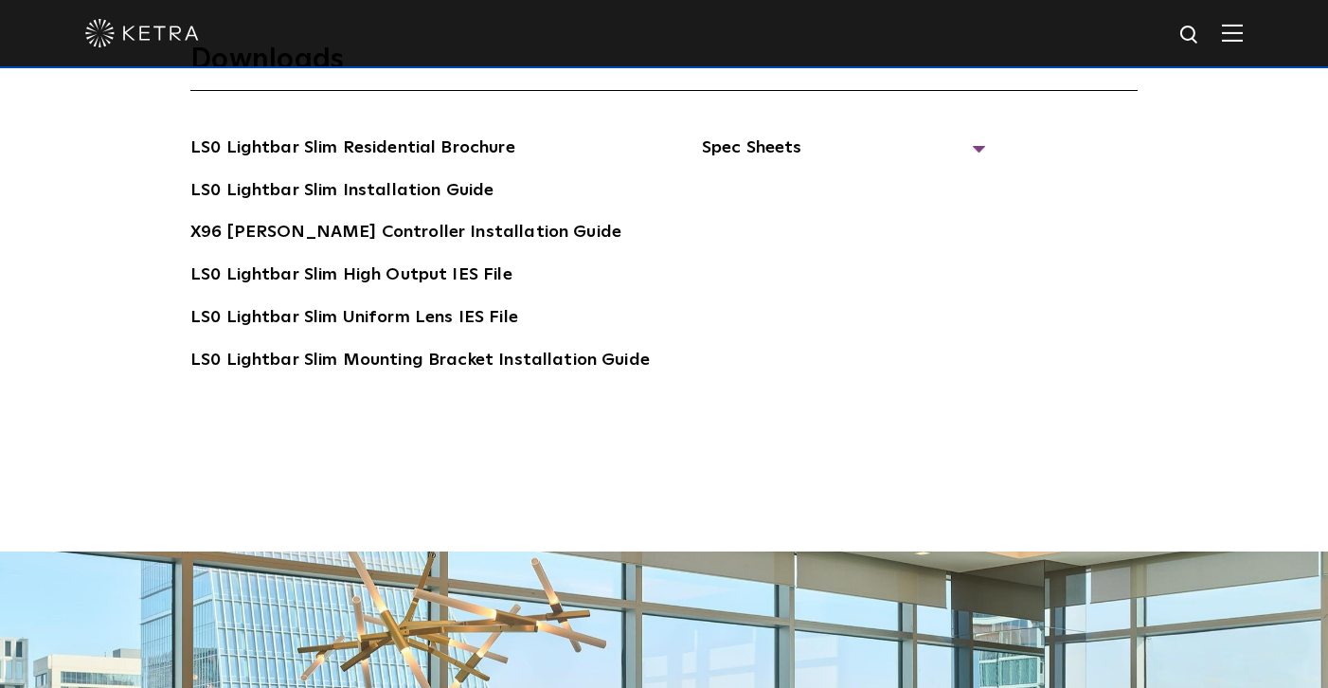
scroll to position [3456, 0]
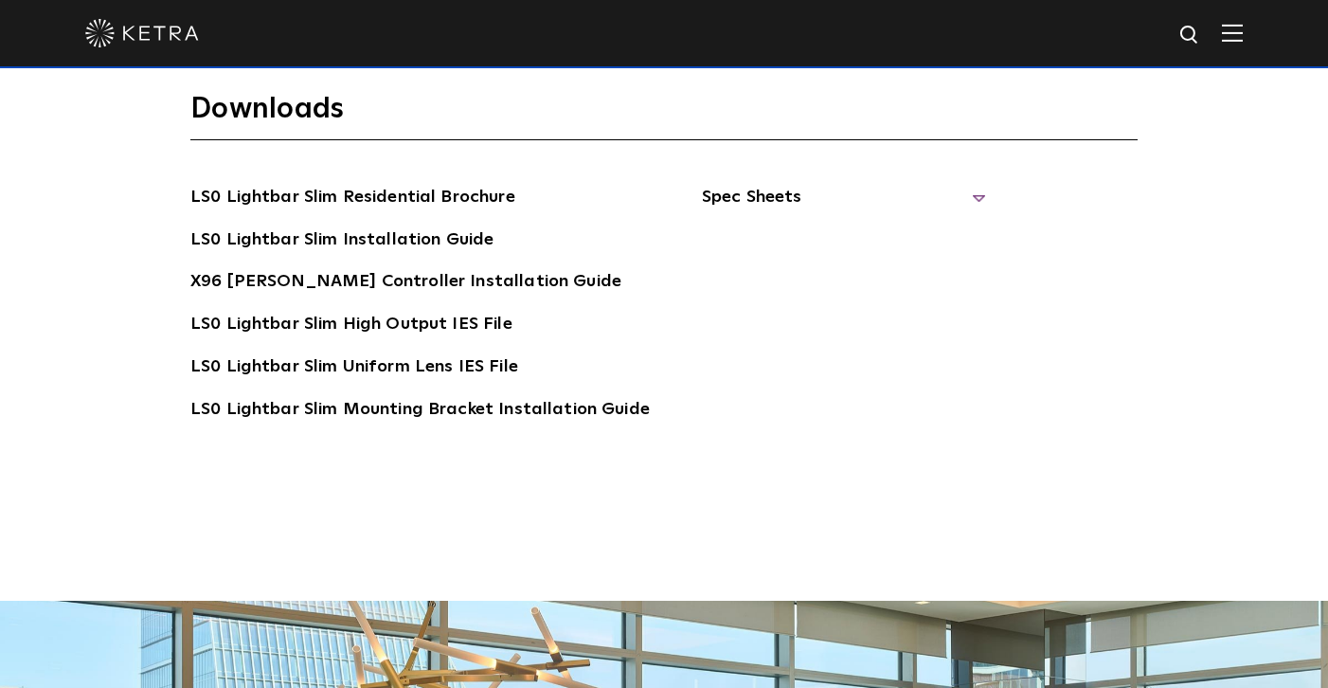
click at [771, 184] on span "Spec Sheets" at bounding box center [844, 205] width 284 height 42
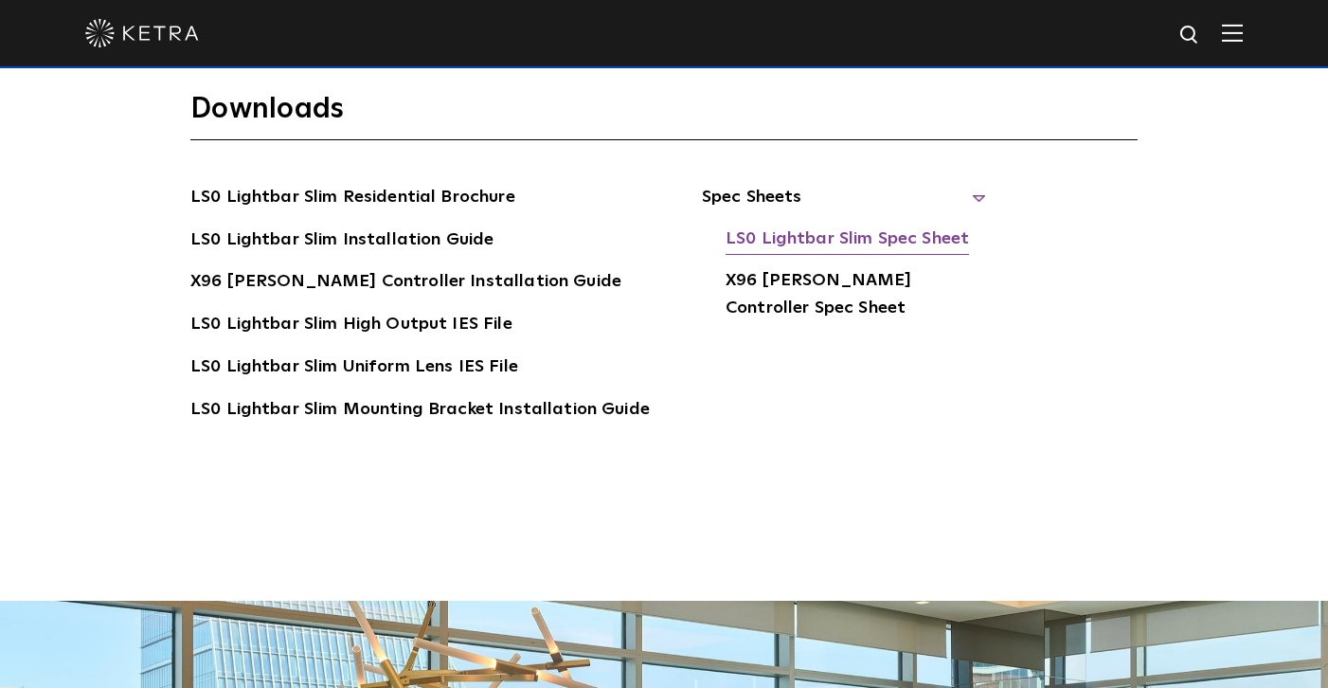
click at [796, 225] on link "LS0 Lightbar Slim Spec Sheet" at bounding box center [847, 240] width 243 height 30
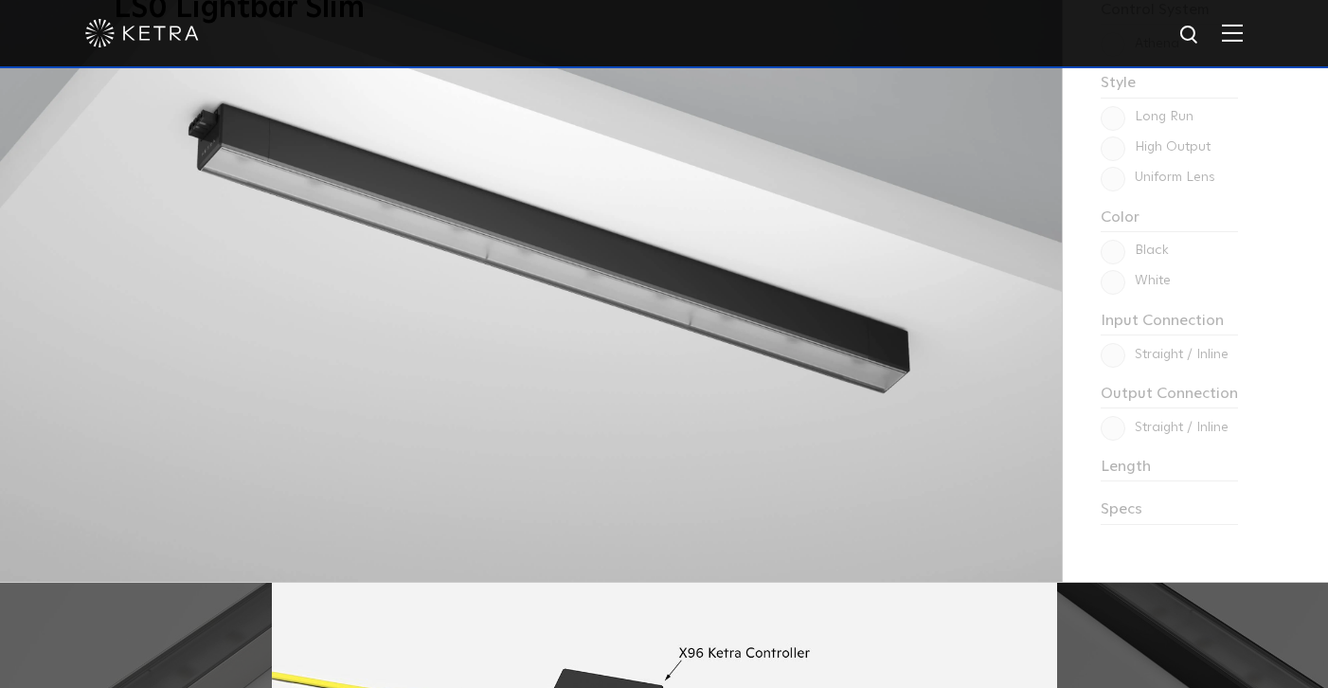
scroll to position [1628, 0]
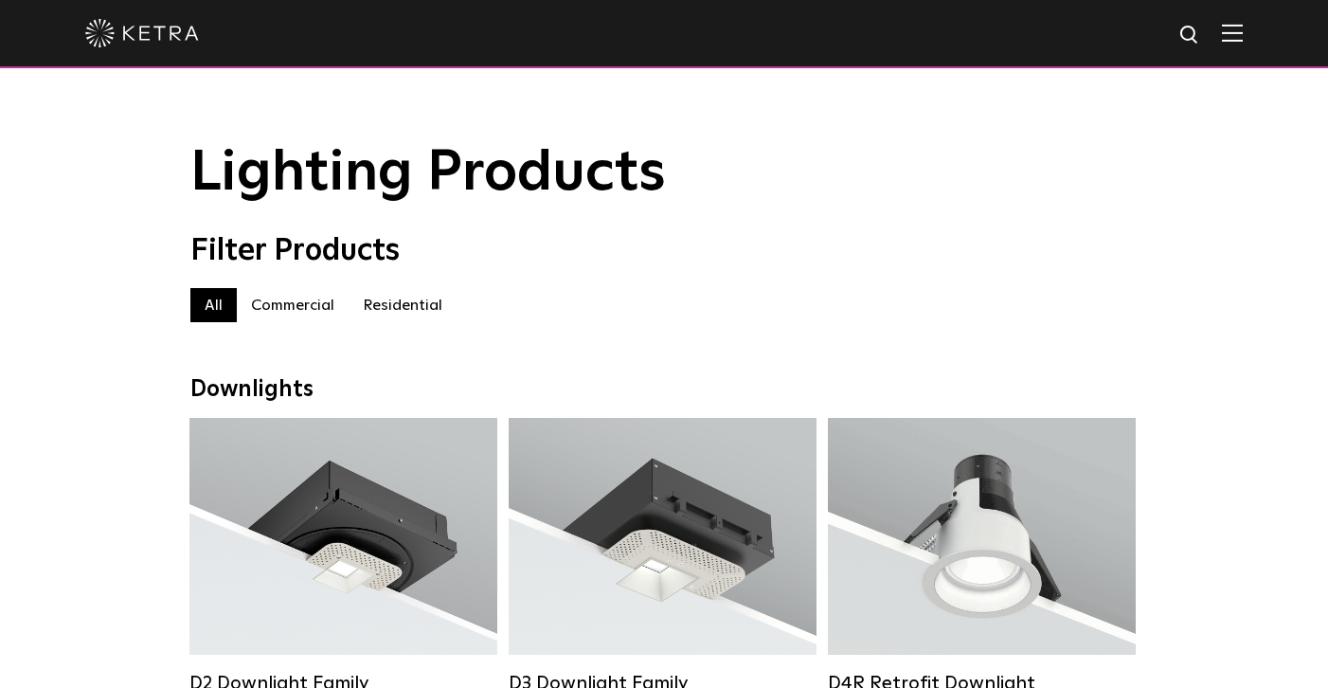
click at [429, 305] on label "Residential" at bounding box center [403, 305] width 108 height 34
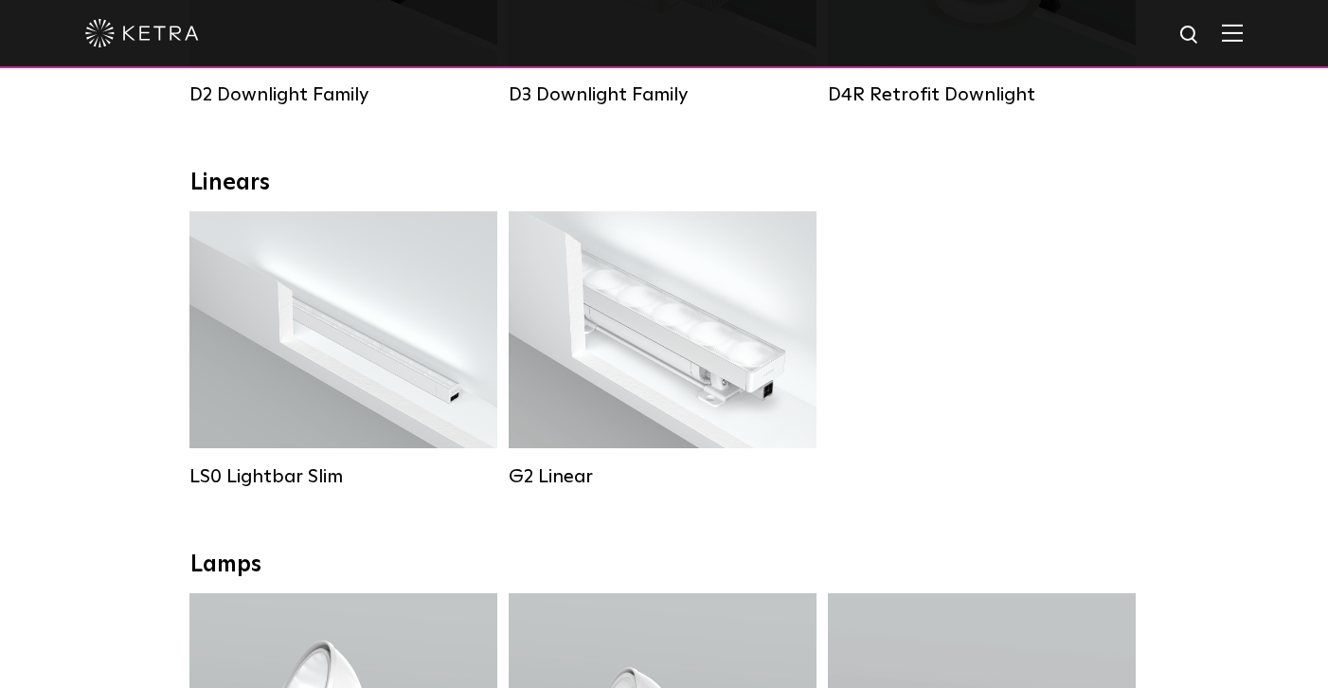
scroll to position [564, 0]
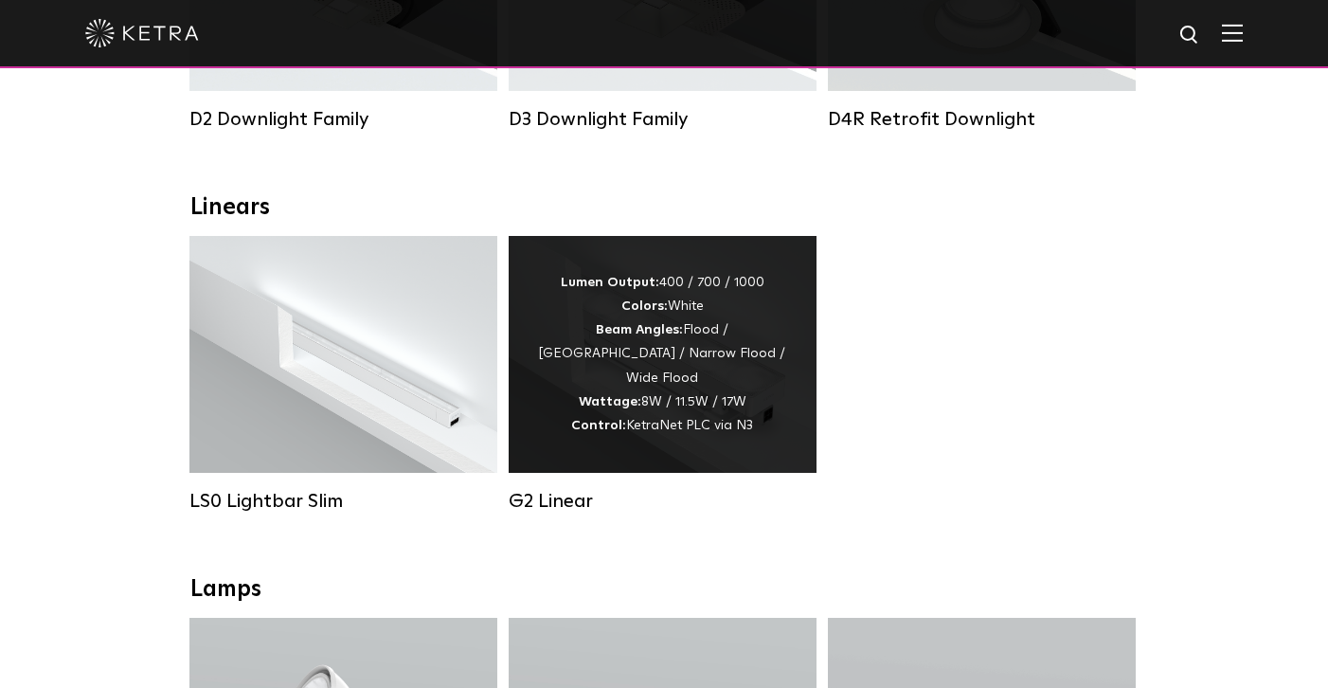
click at [704, 439] on div "Lumen Output: 400 / 700 / 1000 Colors: White Beam Angles: Flood / Graze / Narro…" at bounding box center [663, 354] width 308 height 237
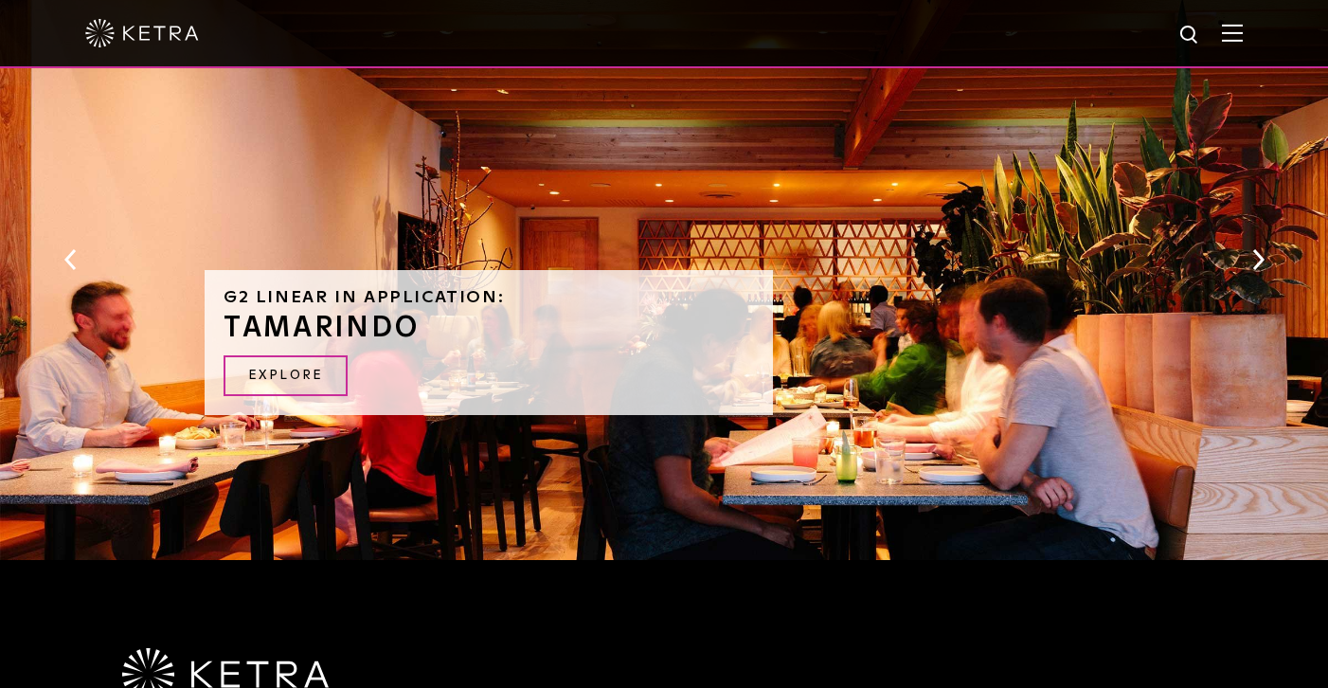
scroll to position [1846, 0]
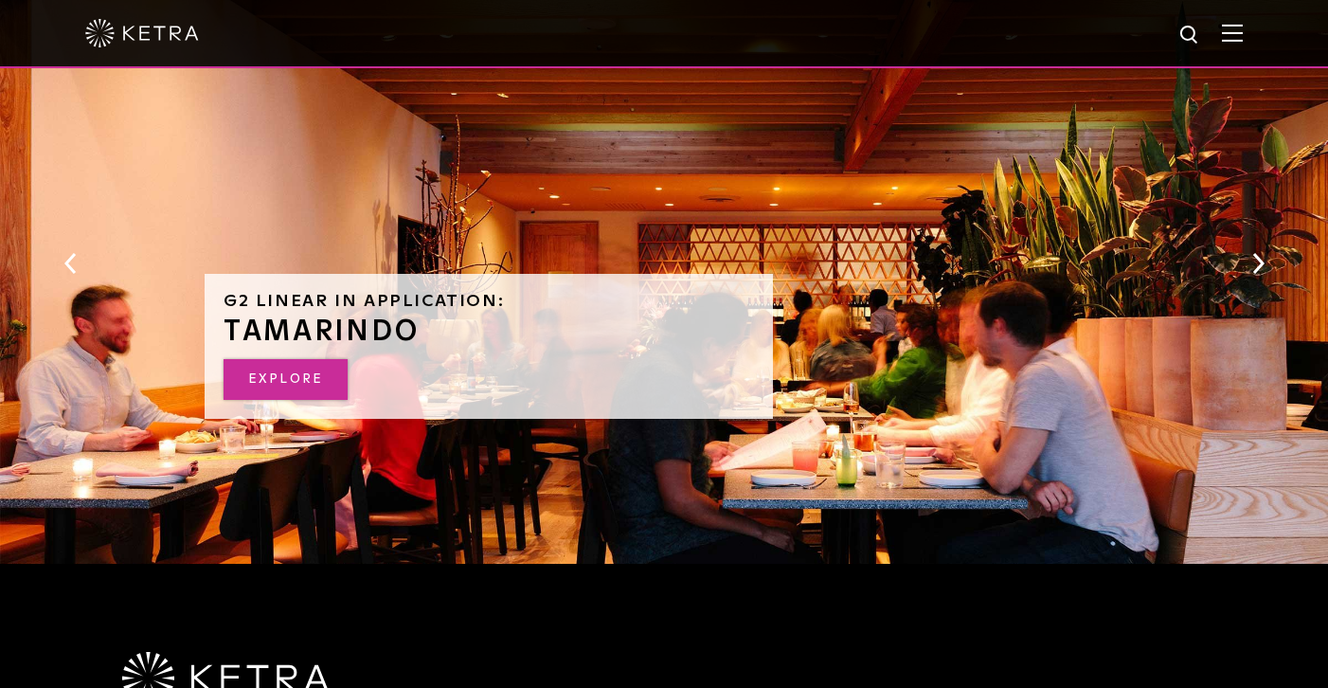
click at [267, 359] on link "EXPLORE" at bounding box center [286, 379] width 124 height 41
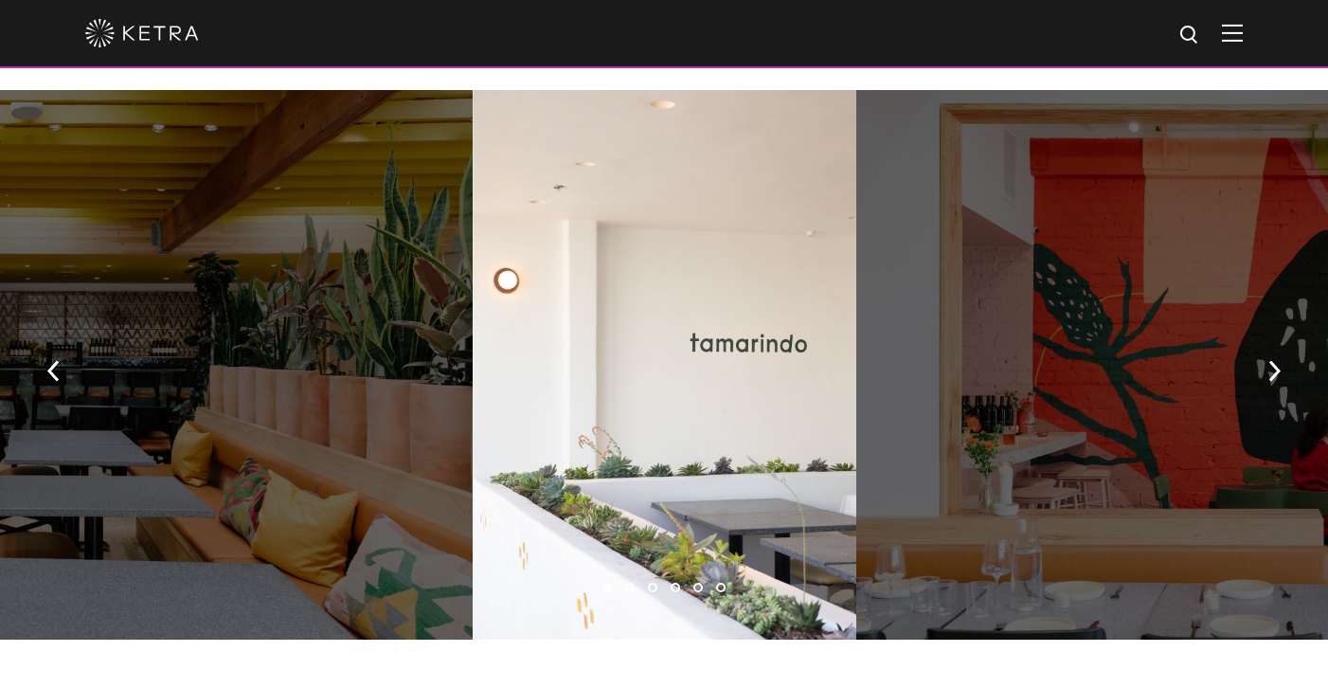
scroll to position [1394, 0]
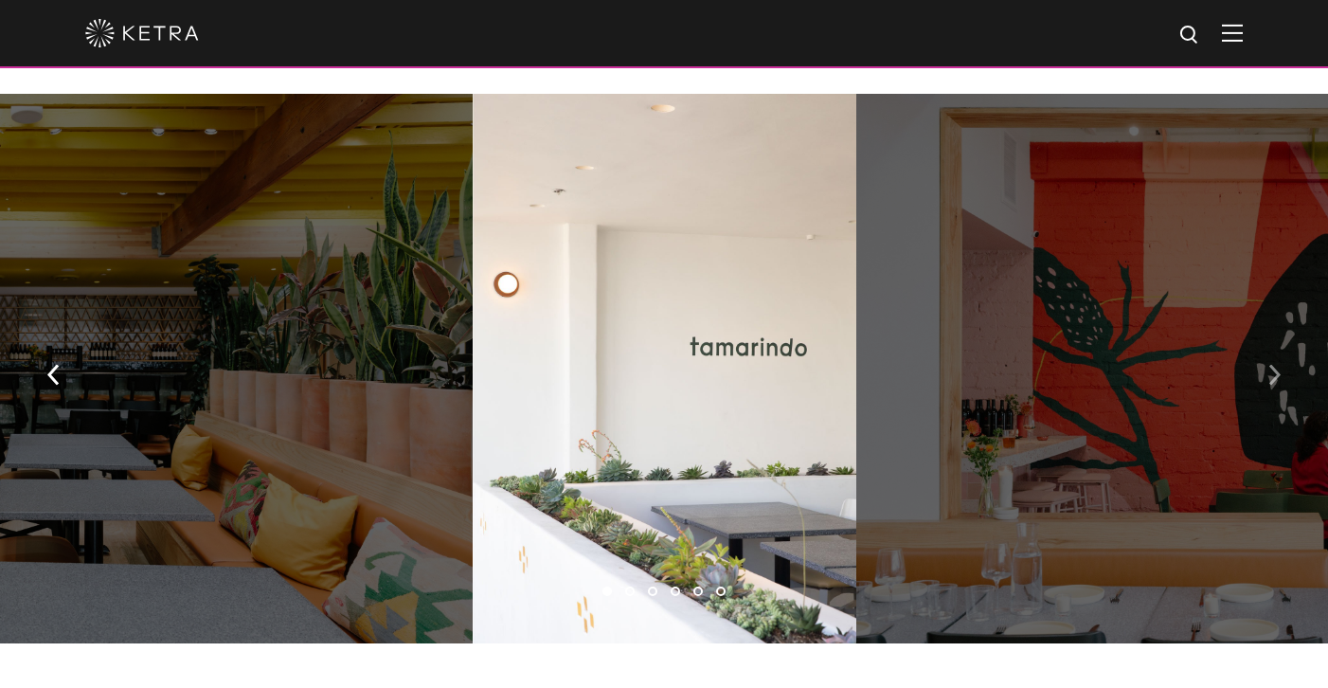
click at [1277, 364] on img "button" at bounding box center [1274, 374] width 12 height 21
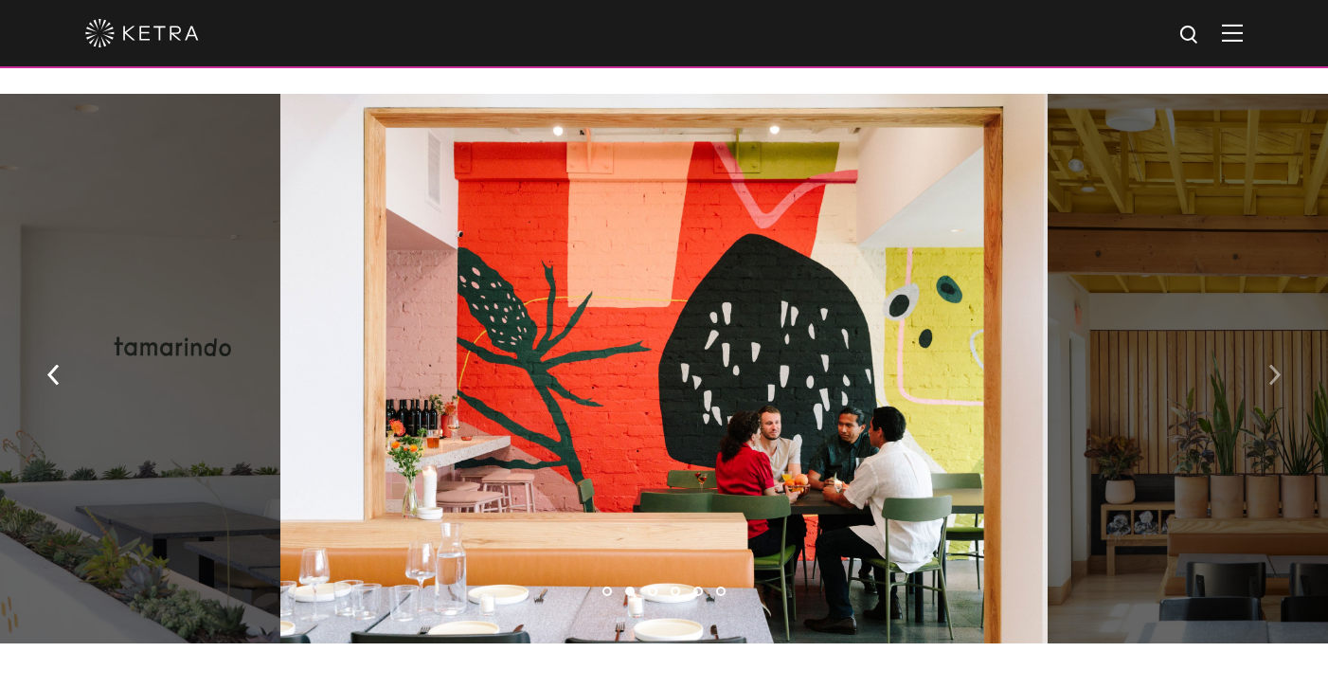
click at [1277, 364] on img "button" at bounding box center [1274, 374] width 12 height 21
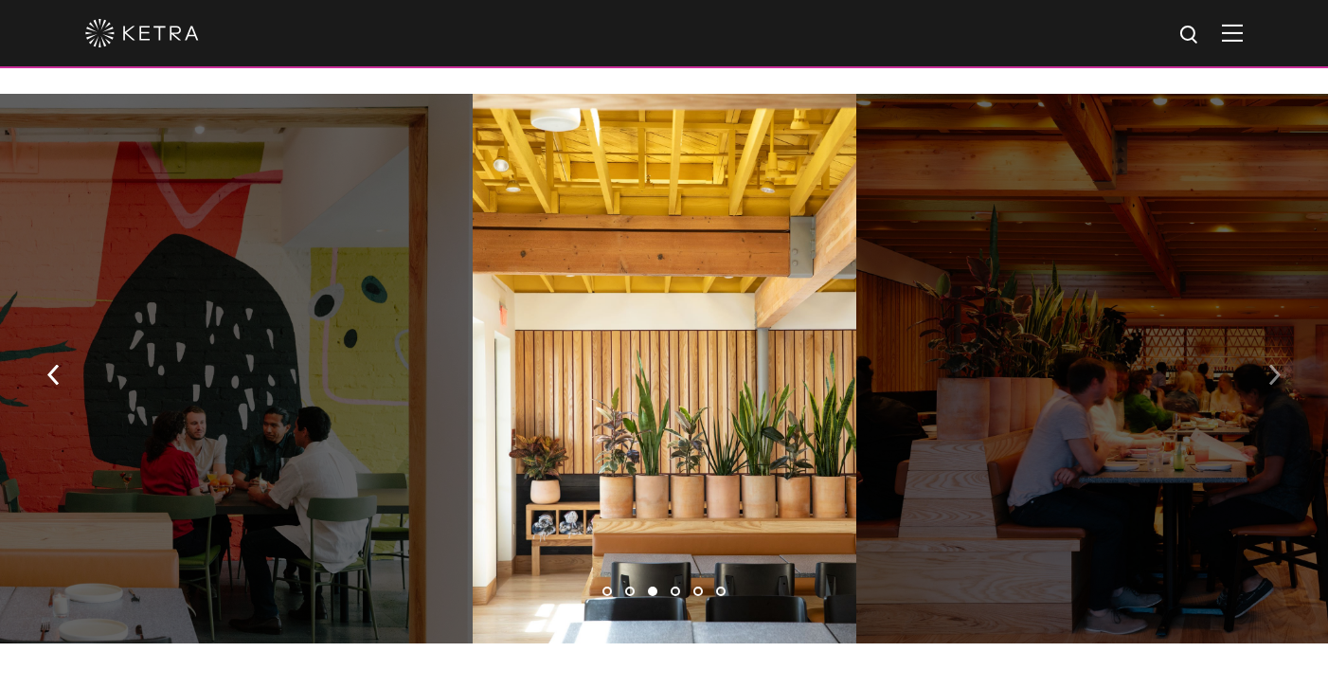
click at [1277, 364] on img "button" at bounding box center [1274, 374] width 12 height 21
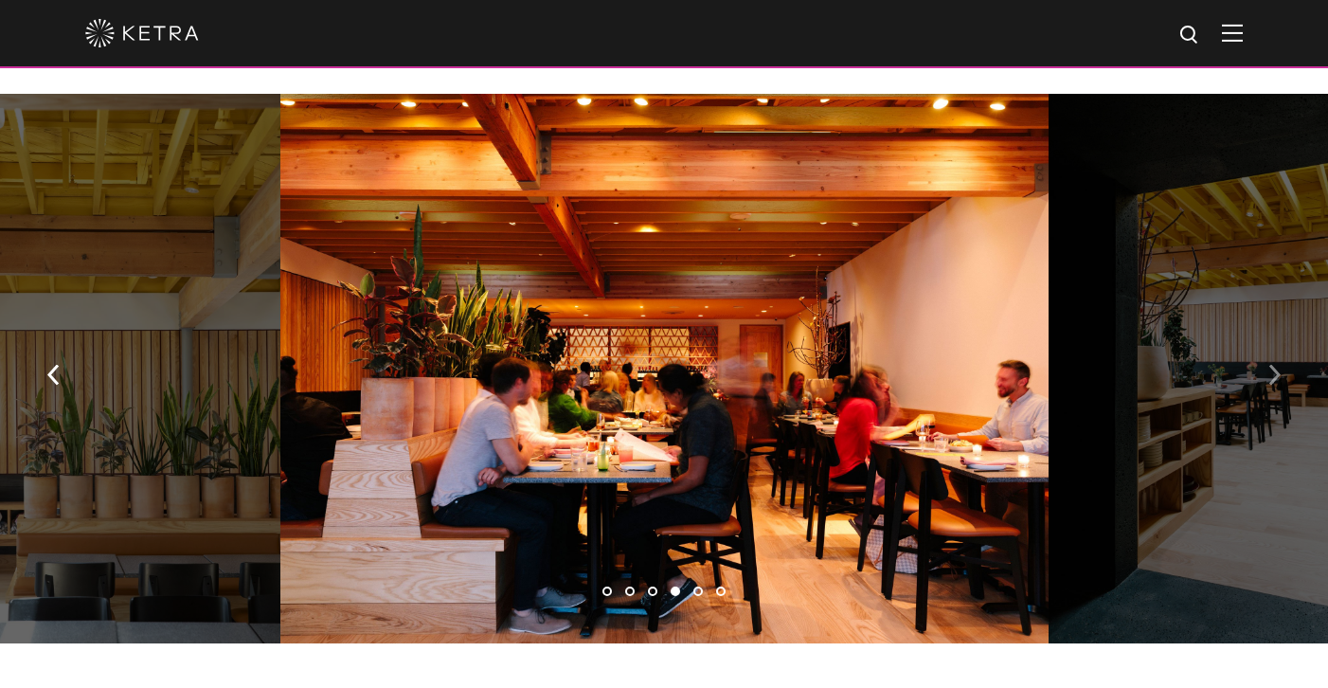
click at [1277, 364] on img "button" at bounding box center [1274, 374] width 12 height 21
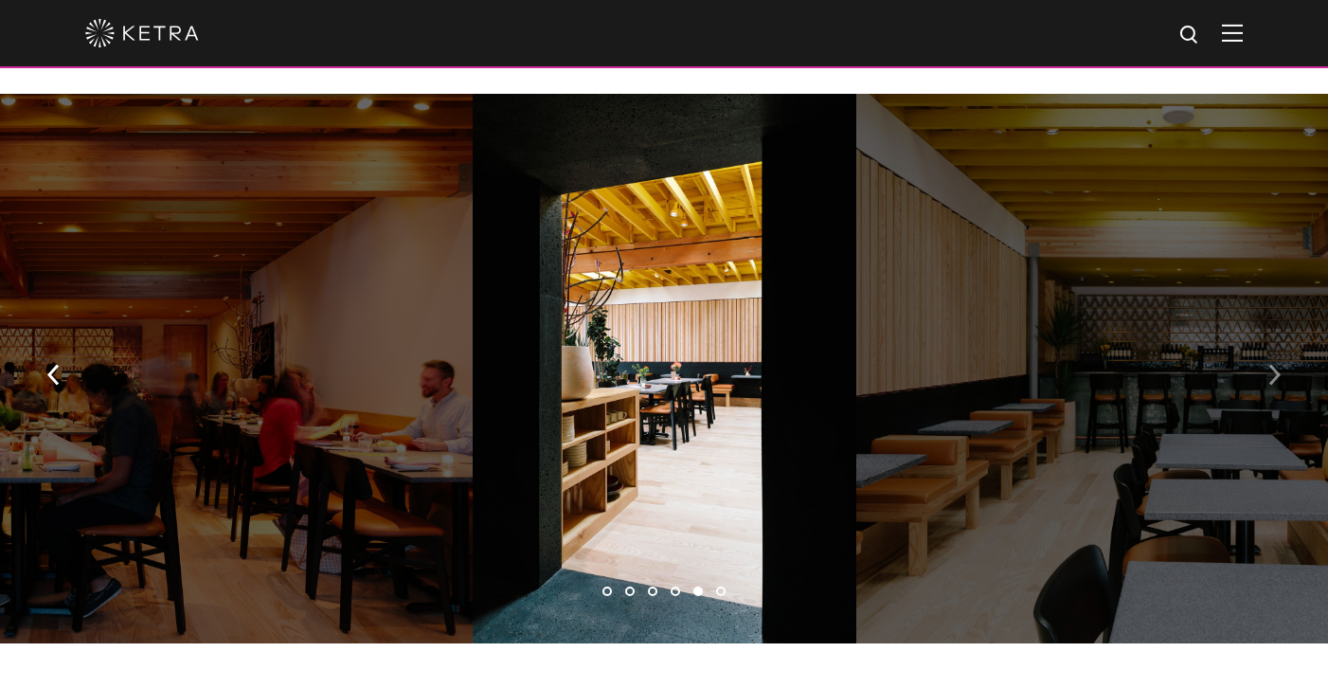
click at [1277, 364] on img "button" at bounding box center [1274, 374] width 12 height 21
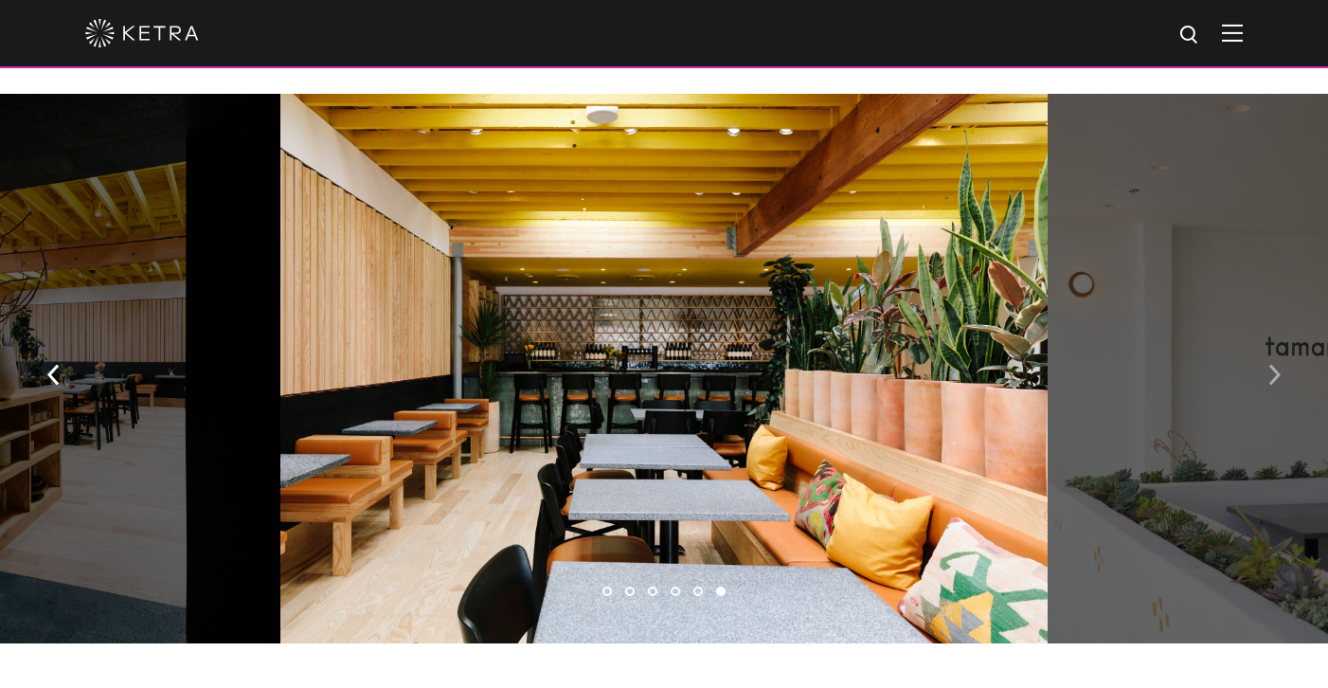
click at [1277, 364] on img "button" at bounding box center [1274, 374] width 12 height 21
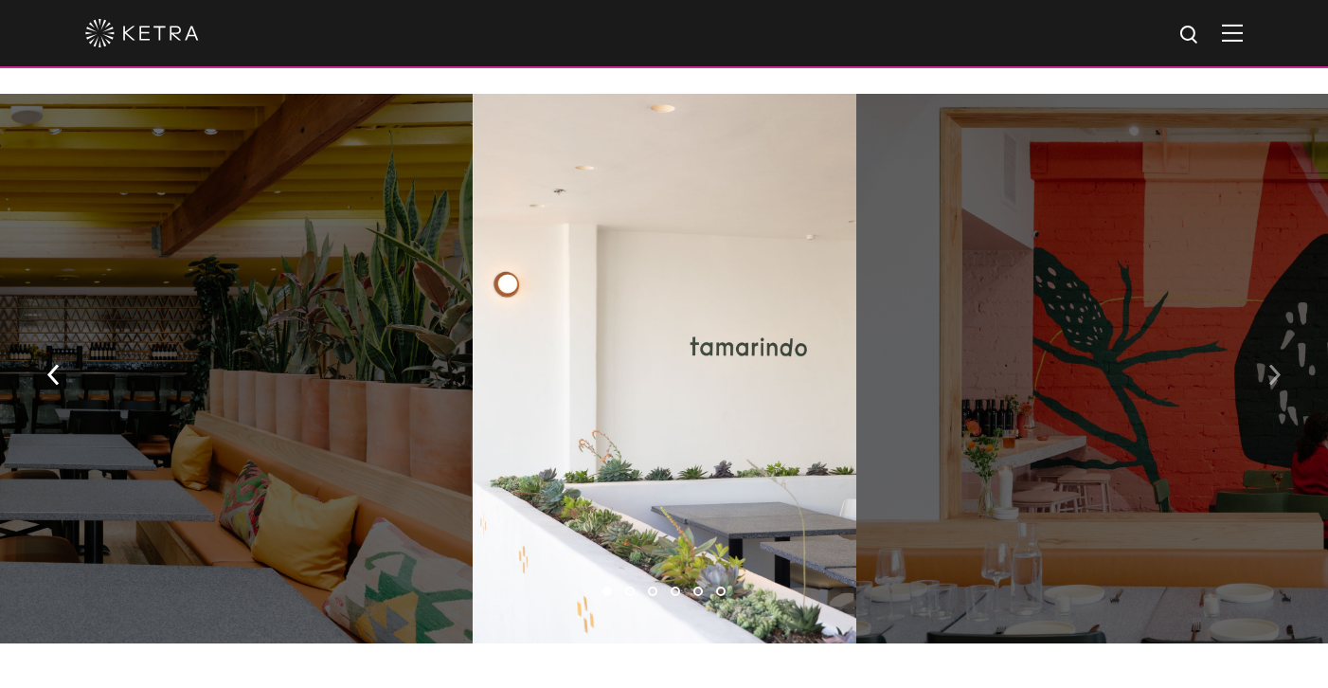
click at [1277, 364] on img "button" at bounding box center [1274, 374] width 12 height 21
